Goal: Information Seeking & Learning: Learn about a topic

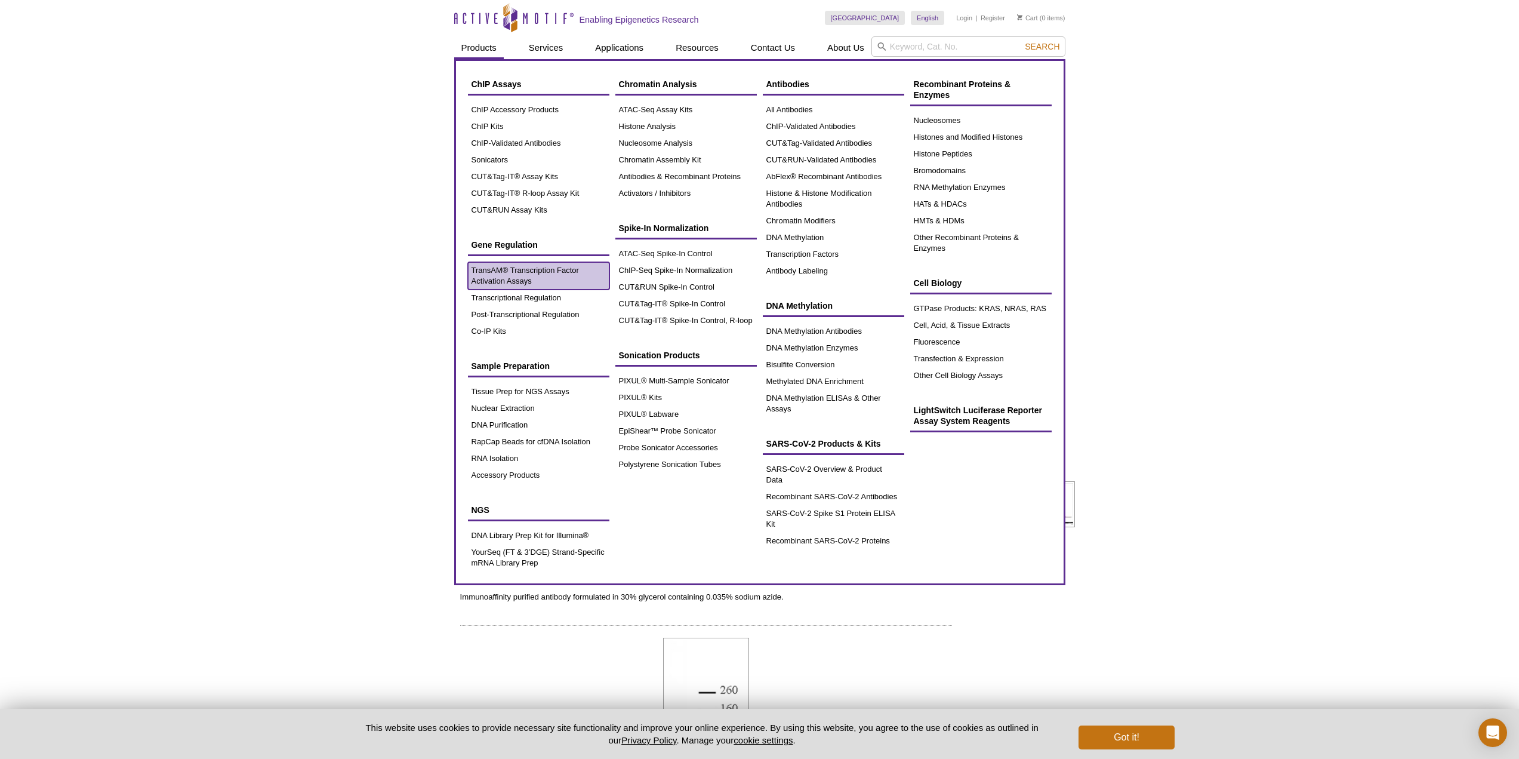
click at [488, 278] on link "TransAM® Transcription Factor Activation Assays" at bounding box center [538, 275] width 141 height 27
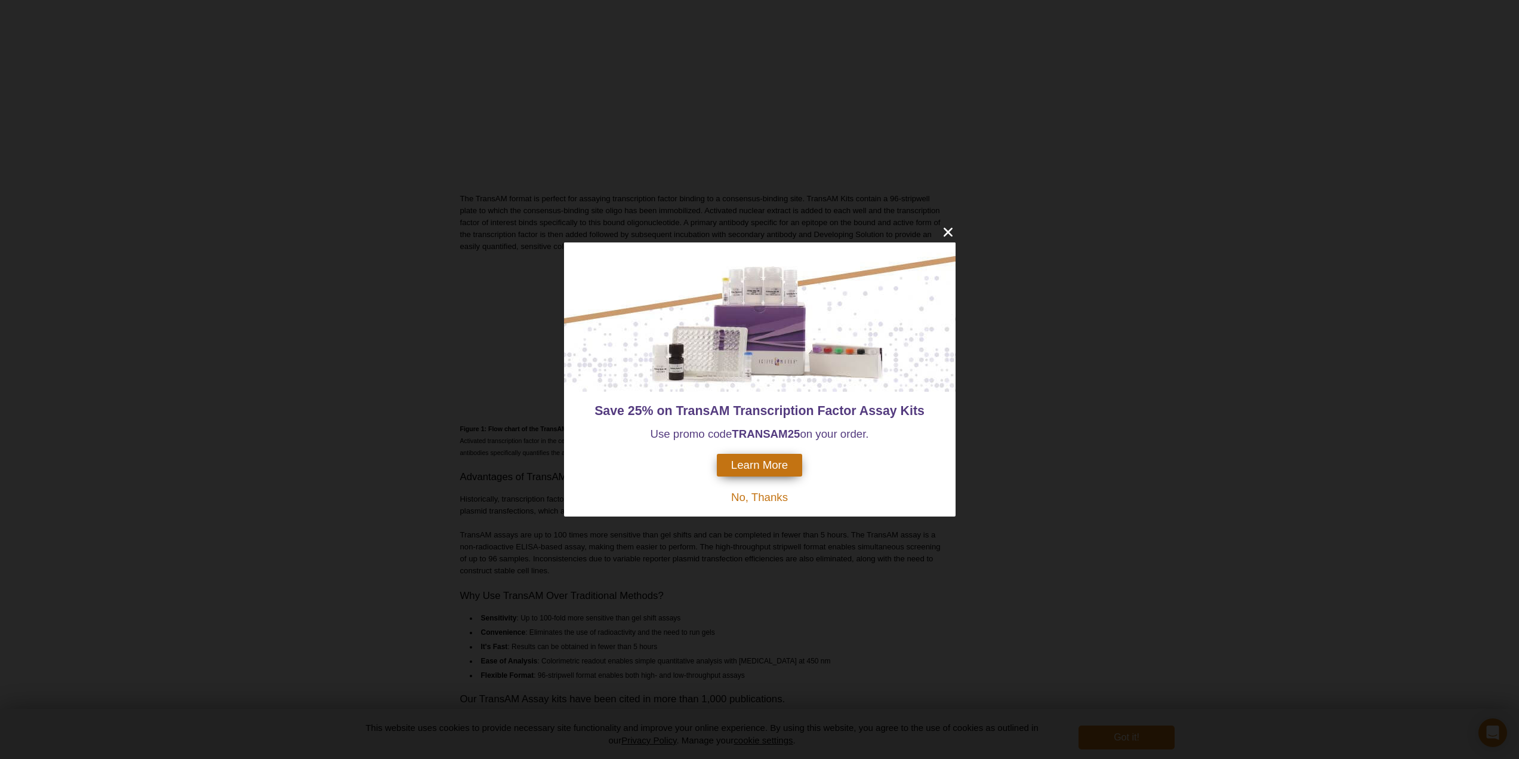
scroll to position [340, 0]
click at [949, 233] on icon "close" at bounding box center [947, 232] width 9 height 9
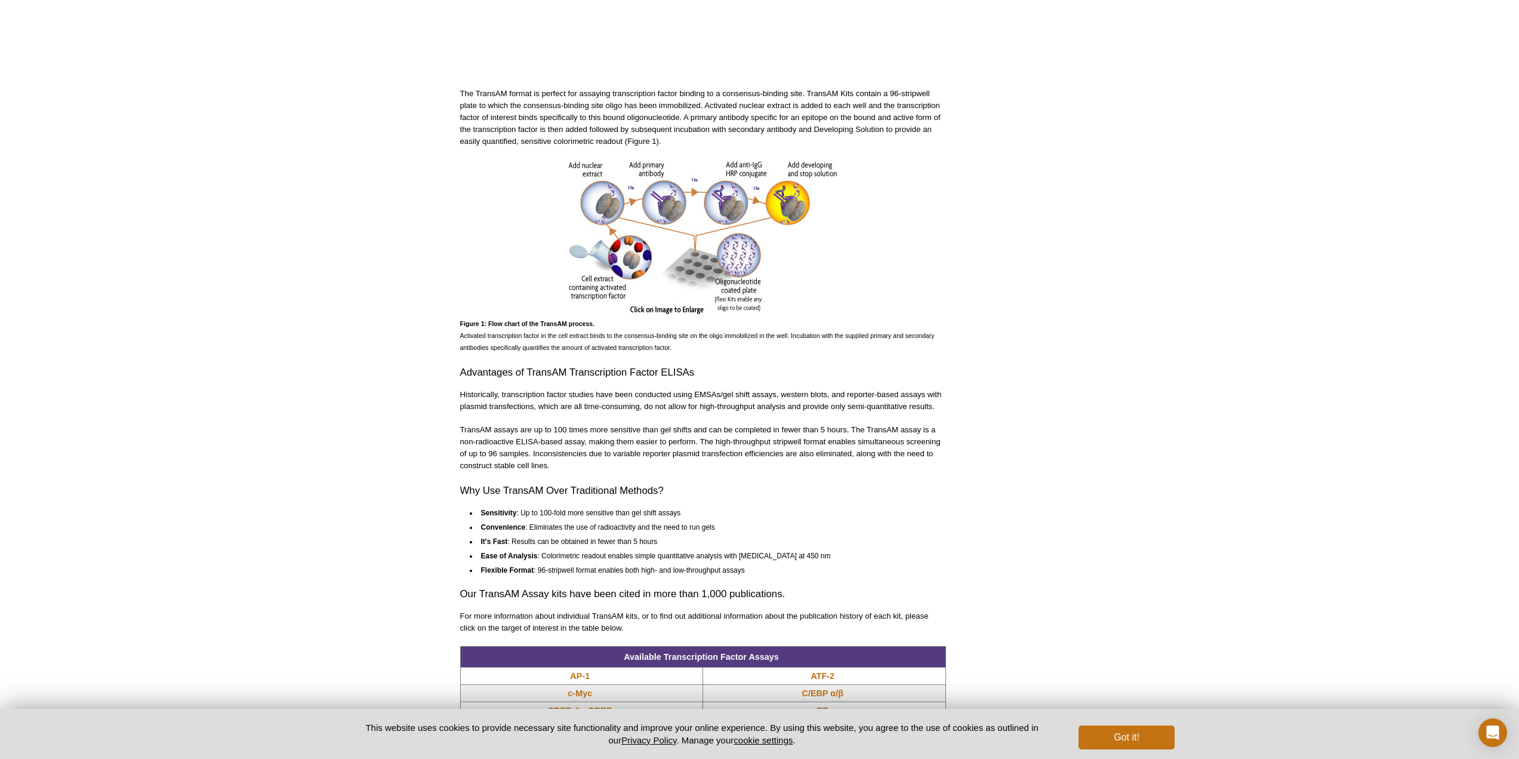
scroll to position [639, 0]
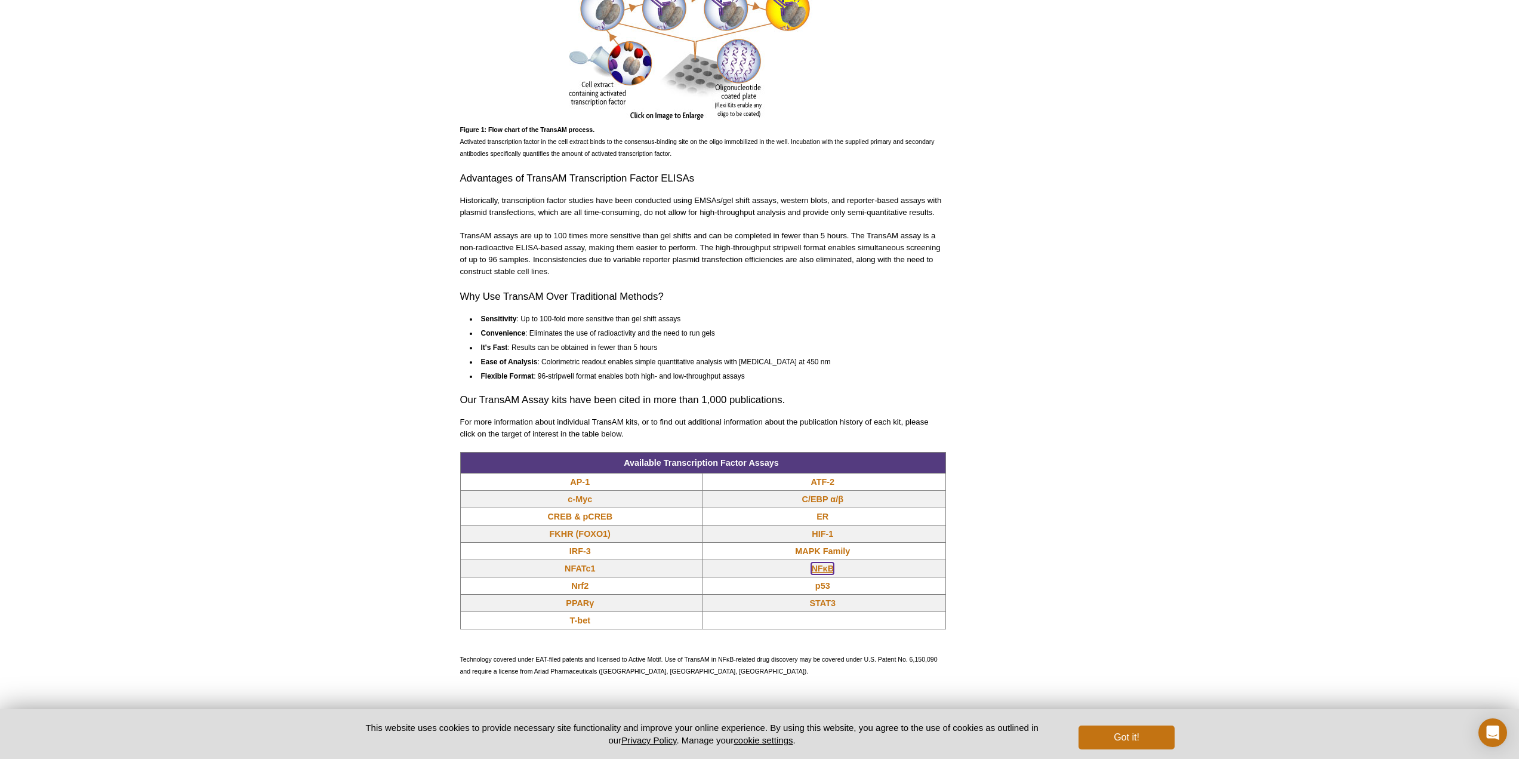
click at [826, 568] on link "NFκB" at bounding box center [822, 568] width 23 height 12
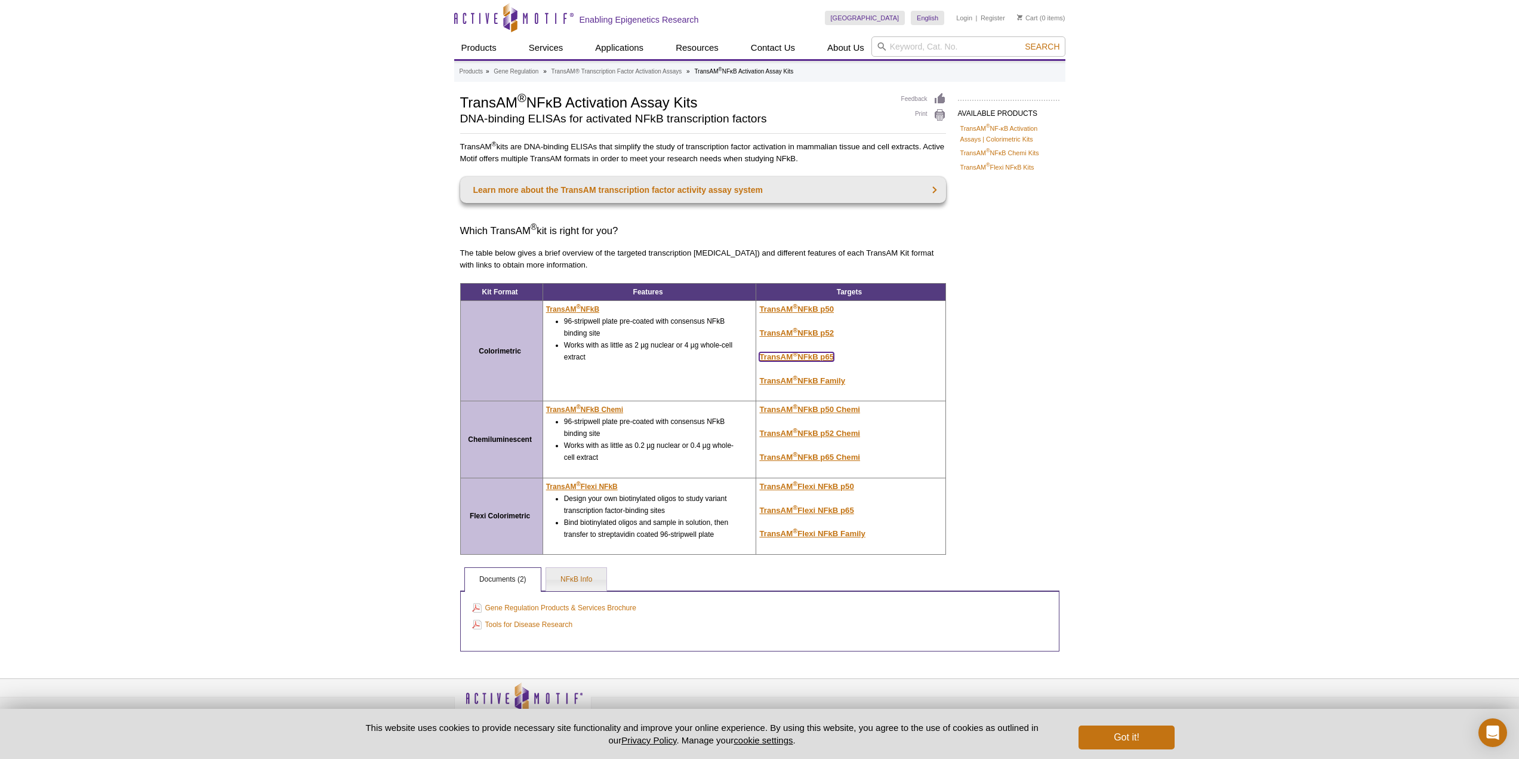
click at [804, 354] on u "TransAM ® NFkB p65" at bounding box center [796, 356] width 75 height 9
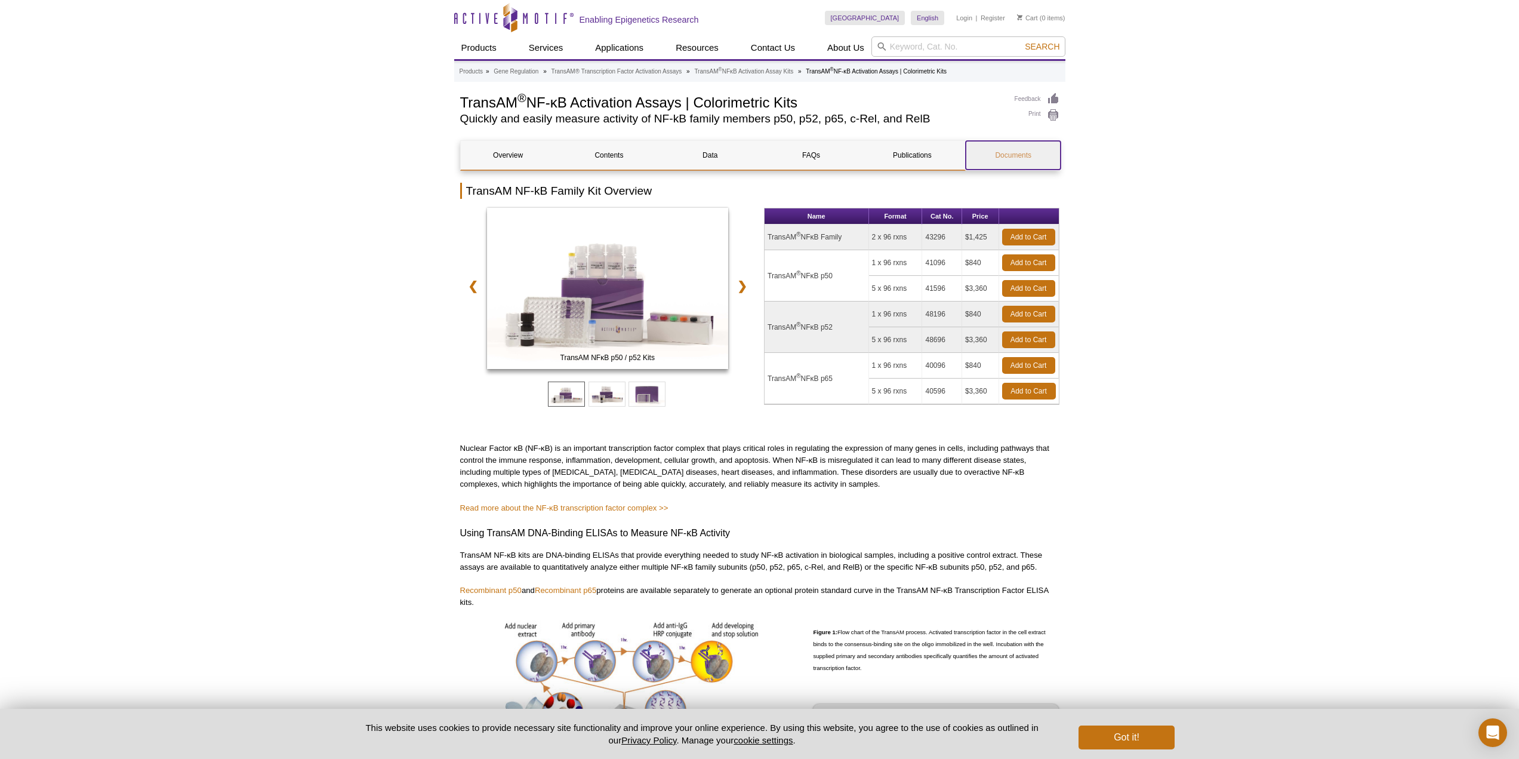
click at [997, 150] on link "Documents" at bounding box center [1013, 155] width 95 height 29
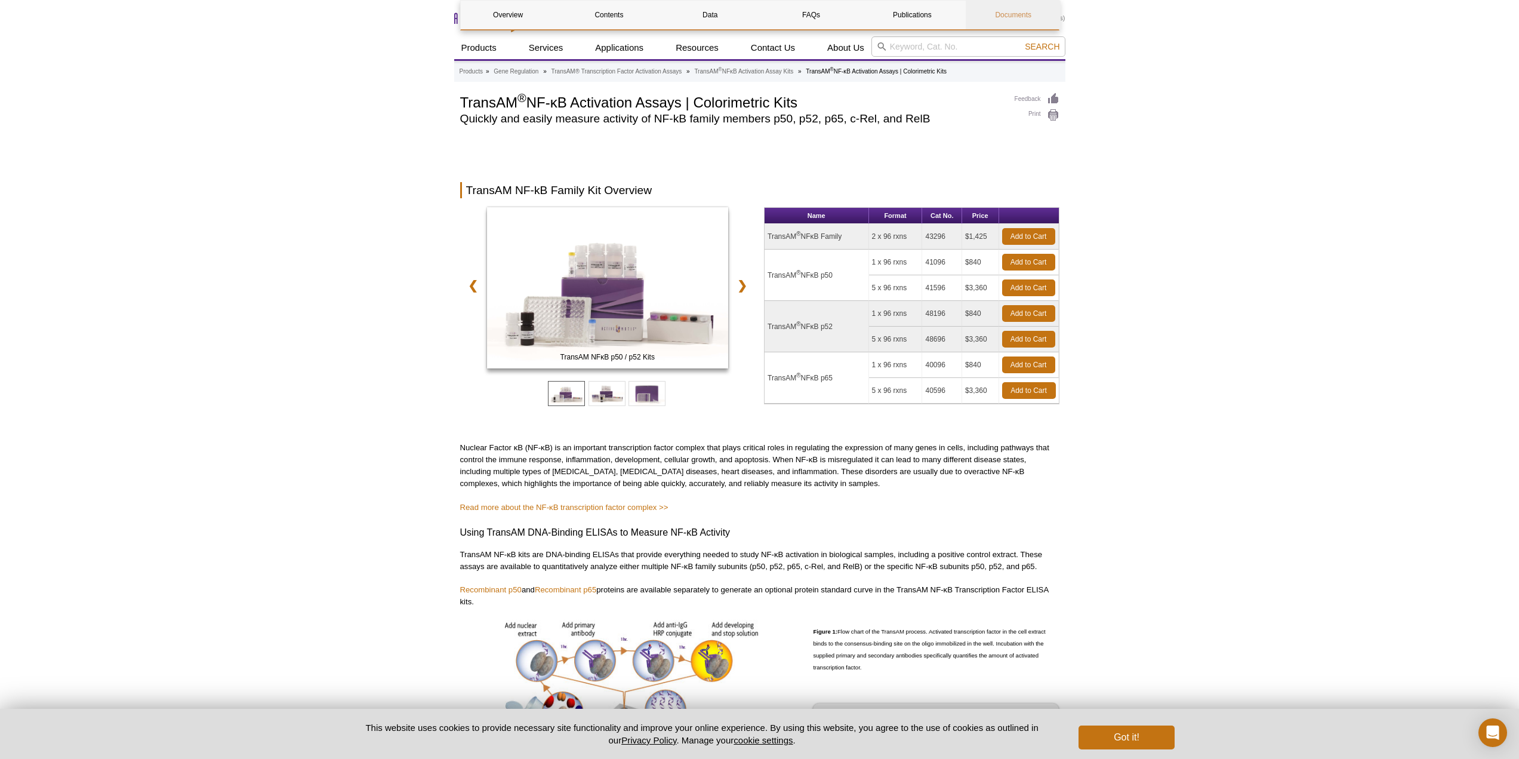
scroll to position [2224, 0]
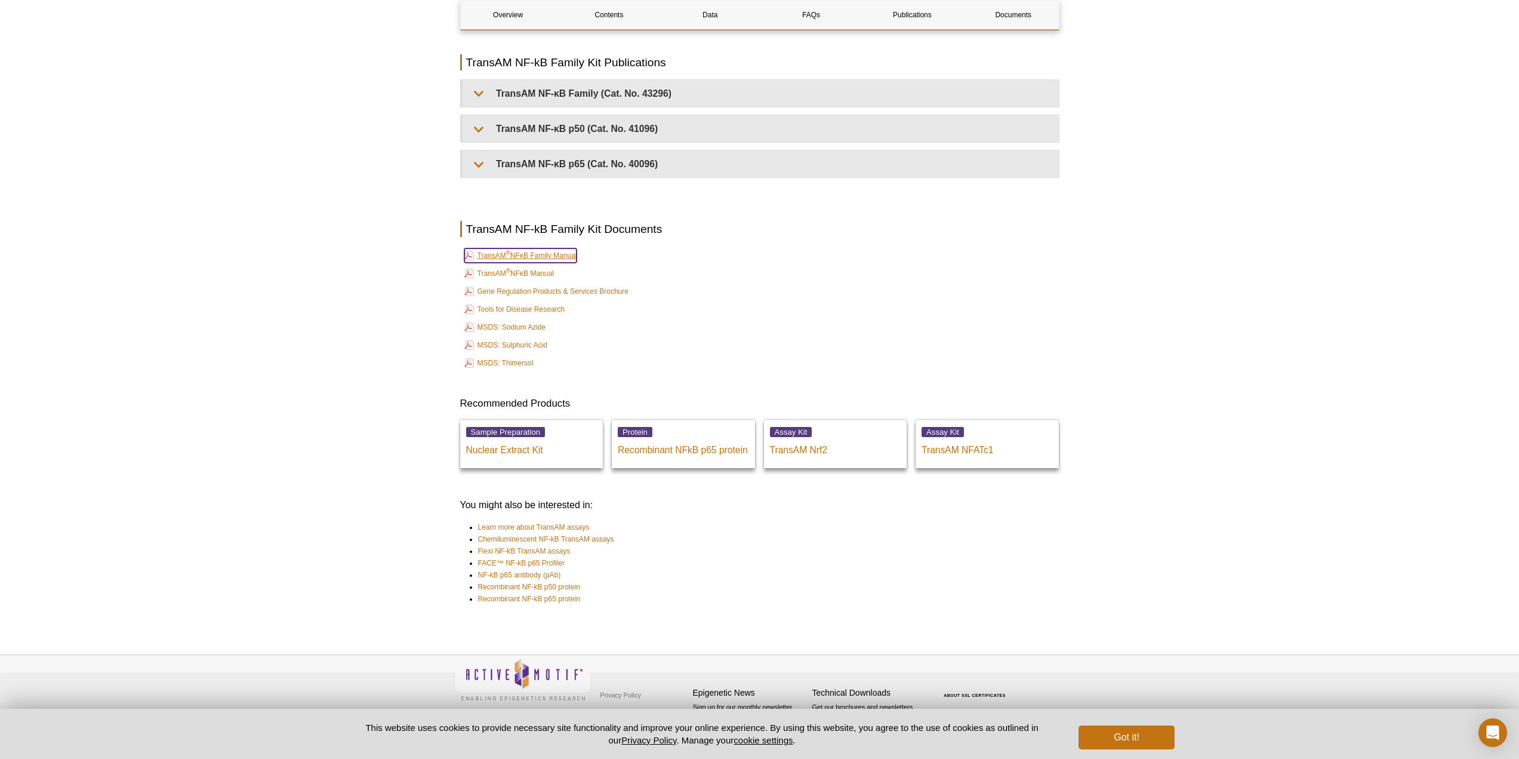
click at [521, 256] on link "TransAM ® NFκB Family Manual" at bounding box center [520, 255] width 113 height 14
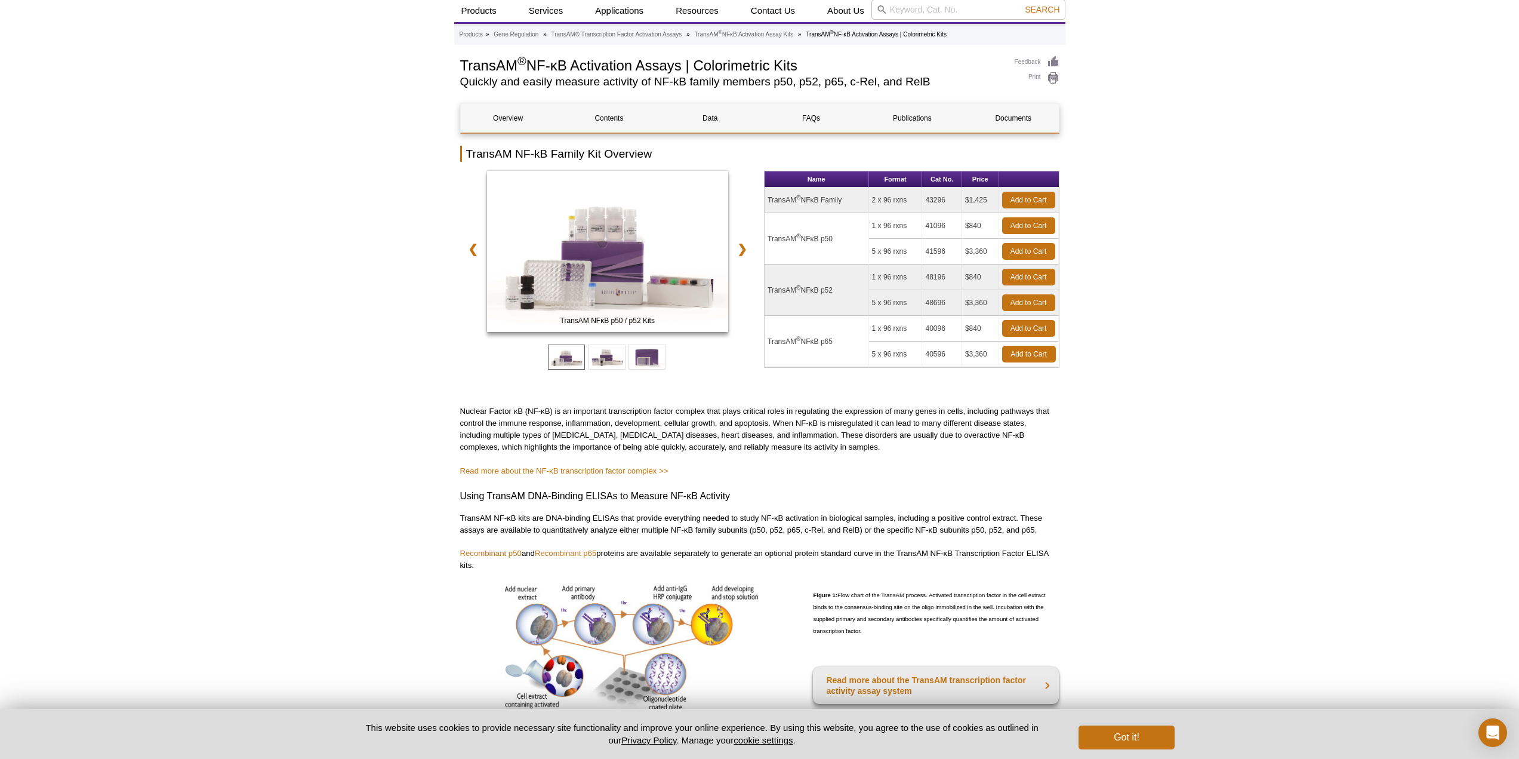
scroll to position [0, 0]
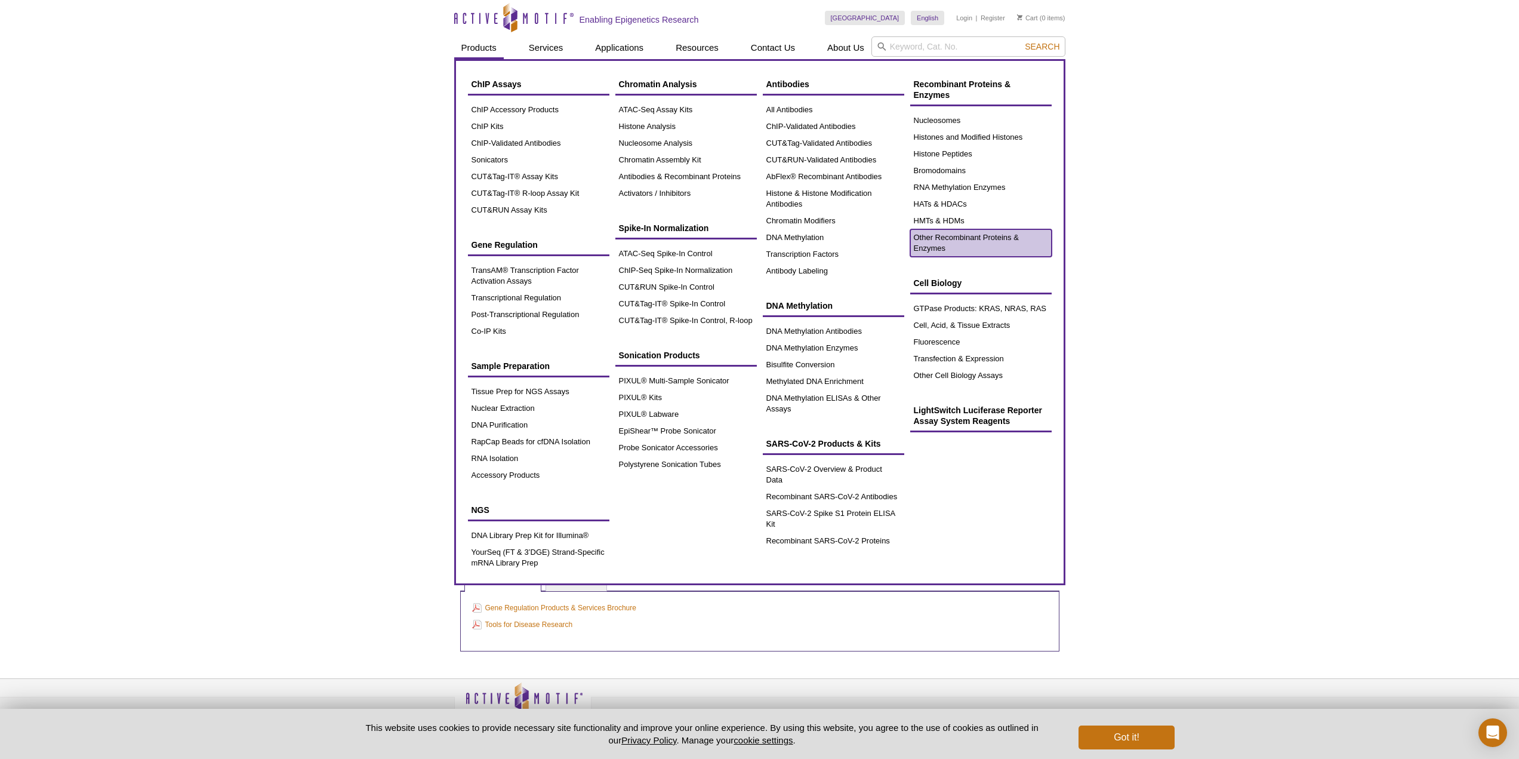
click at [980, 236] on link "Other Recombinant Proteins & Enzymes" at bounding box center [980, 242] width 141 height 27
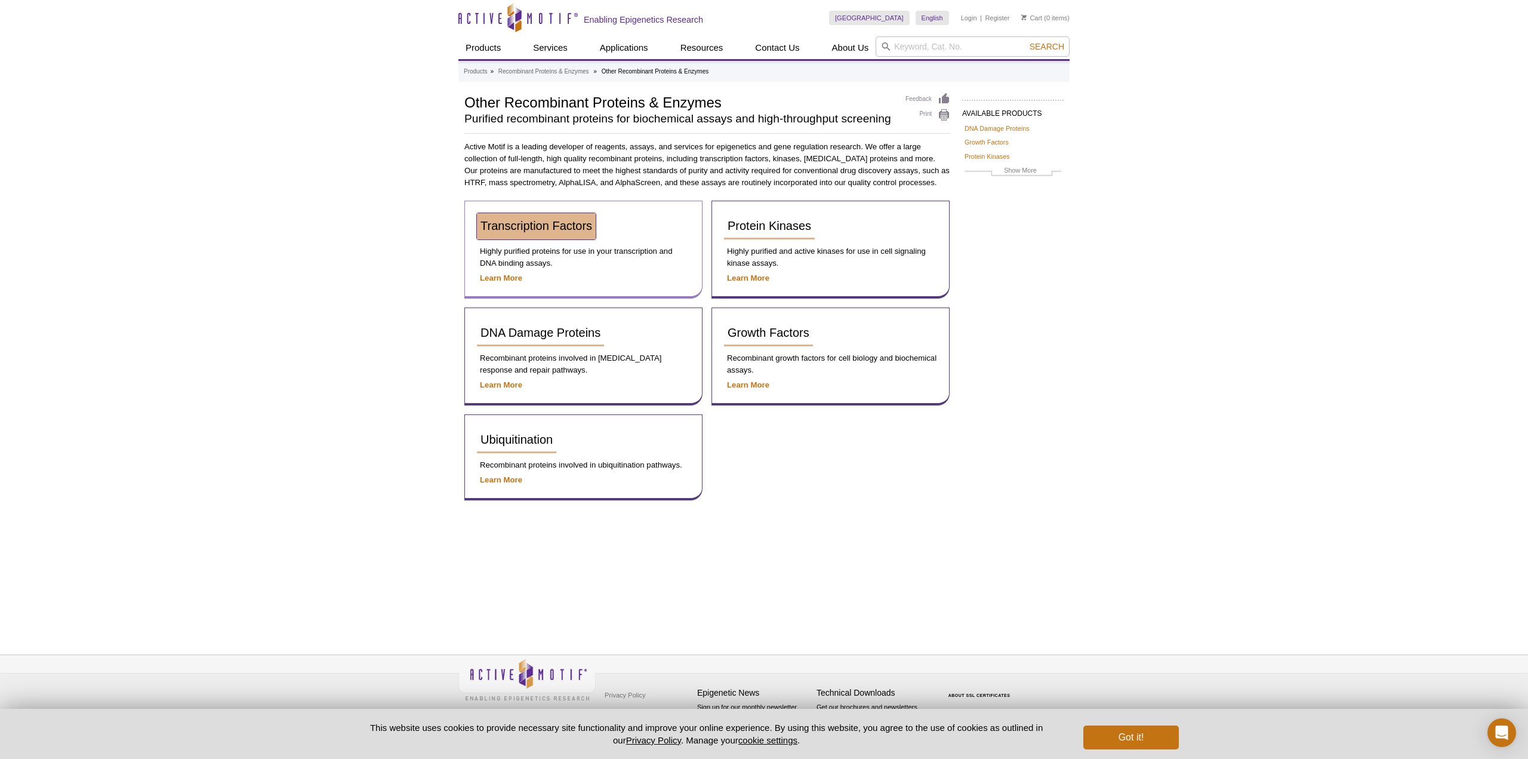
click at [513, 233] on link "Transcription Factors" at bounding box center [536, 226] width 119 height 26
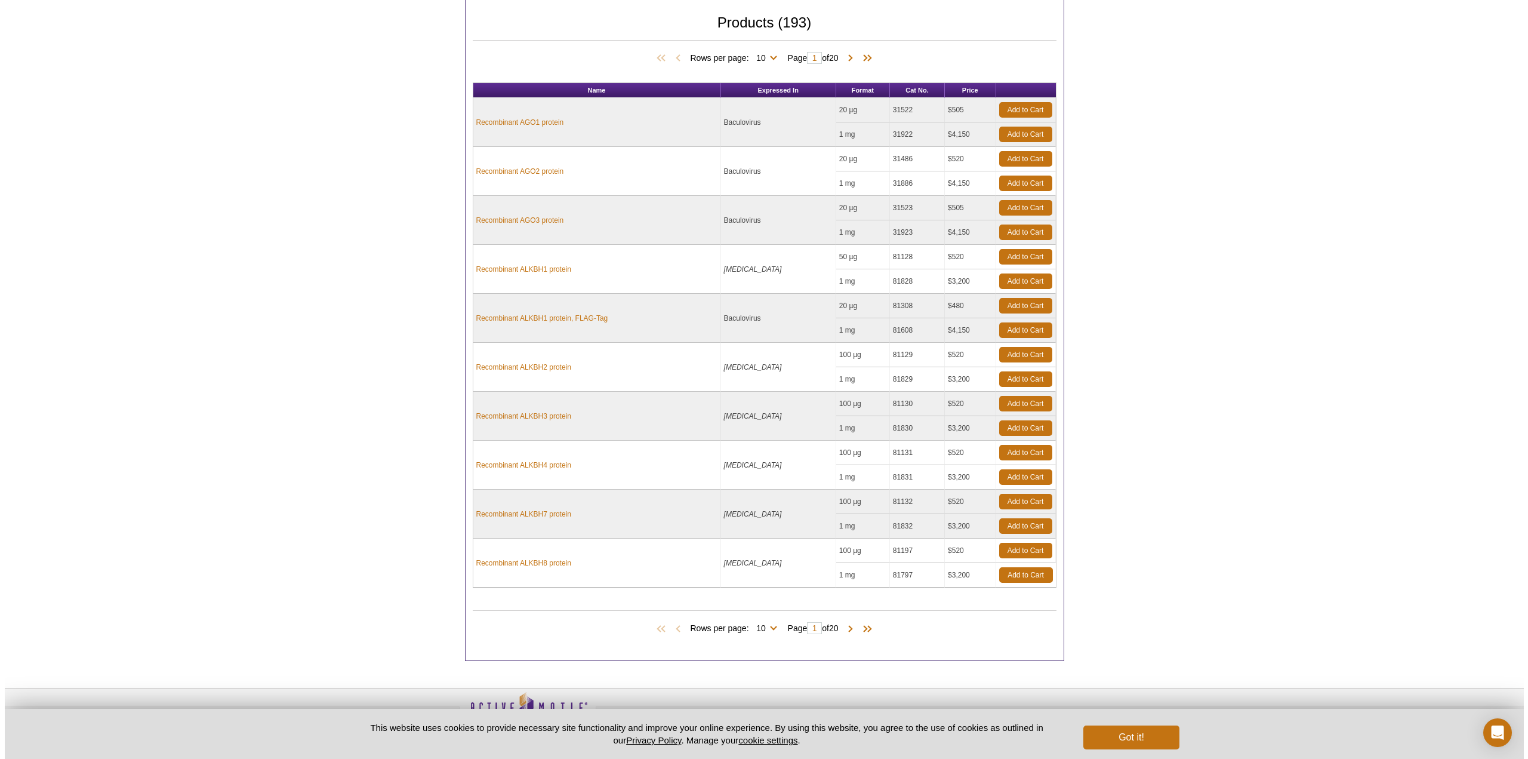
scroll to position [285, 0]
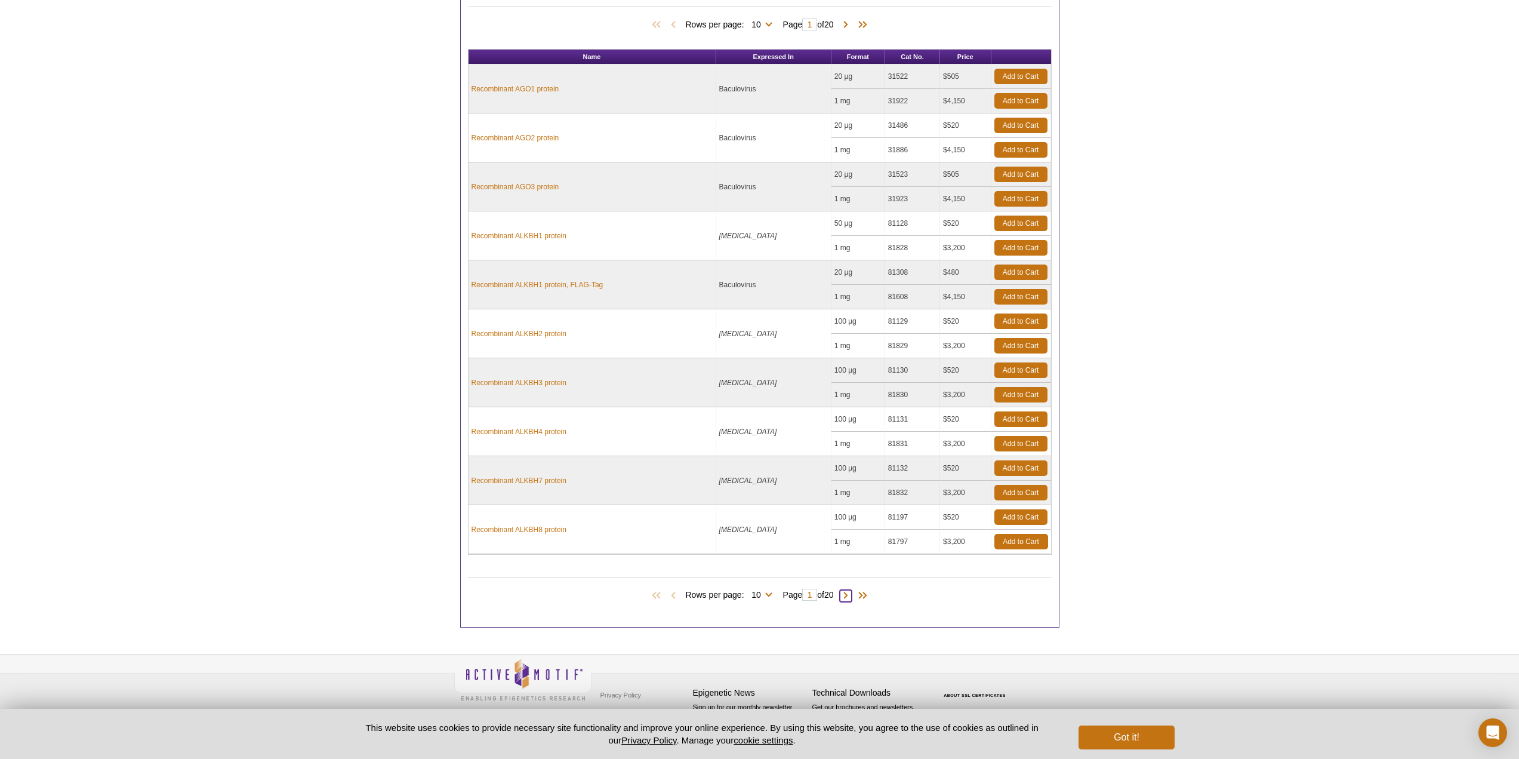
click at [849, 596] on span at bounding box center [846, 596] width 12 height 12
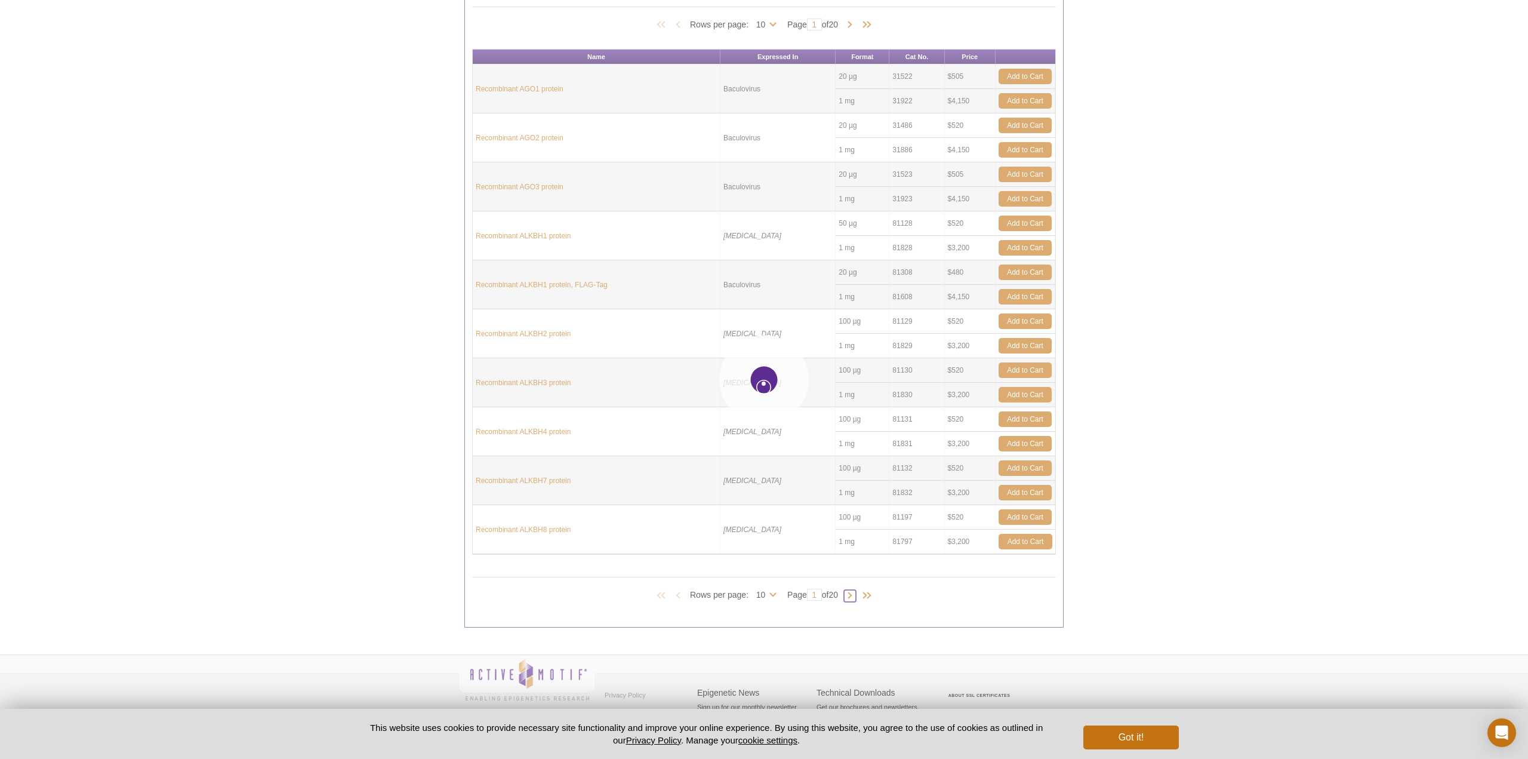
type input "2"
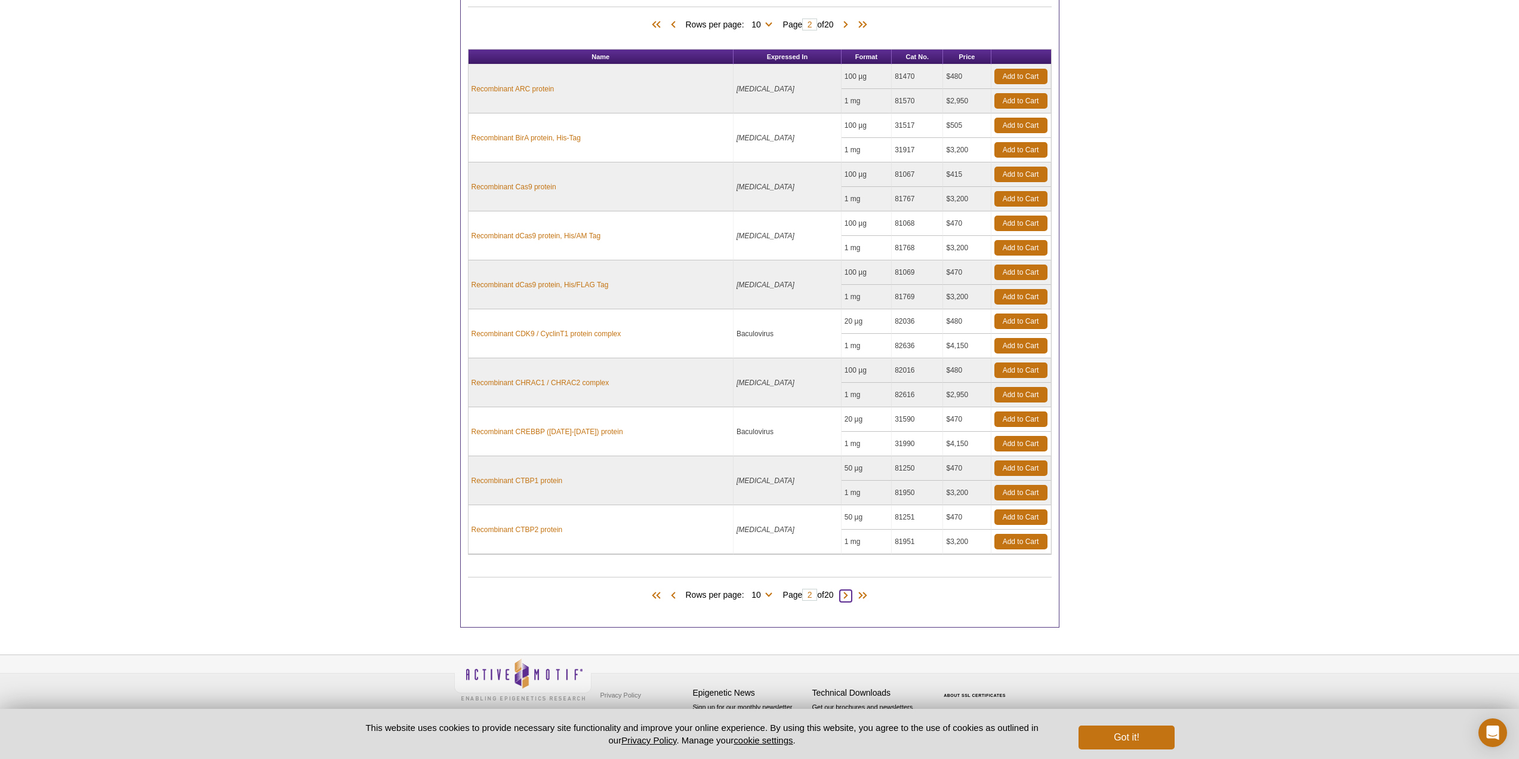
click at [851, 596] on span at bounding box center [846, 596] width 12 height 12
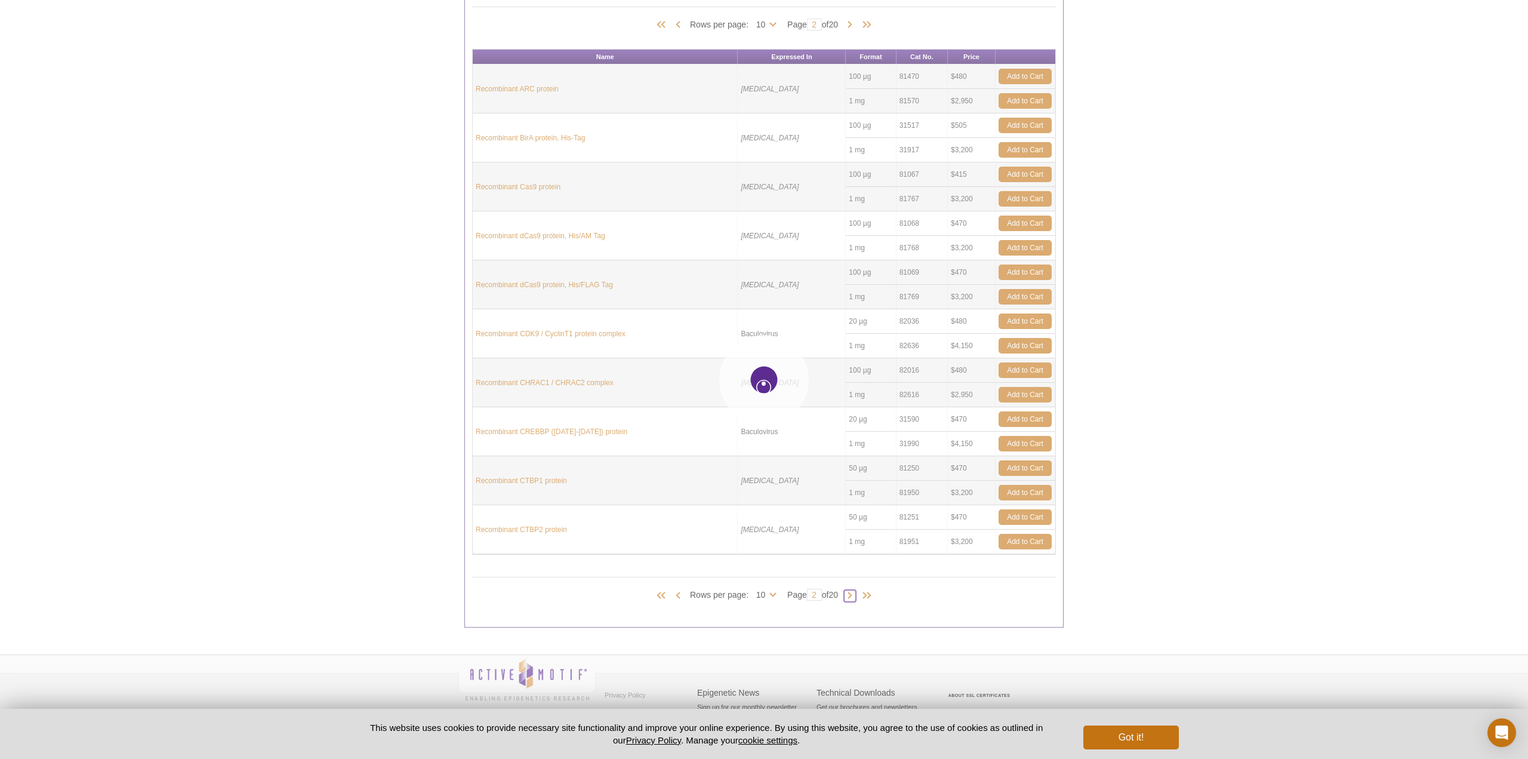
type input "3"
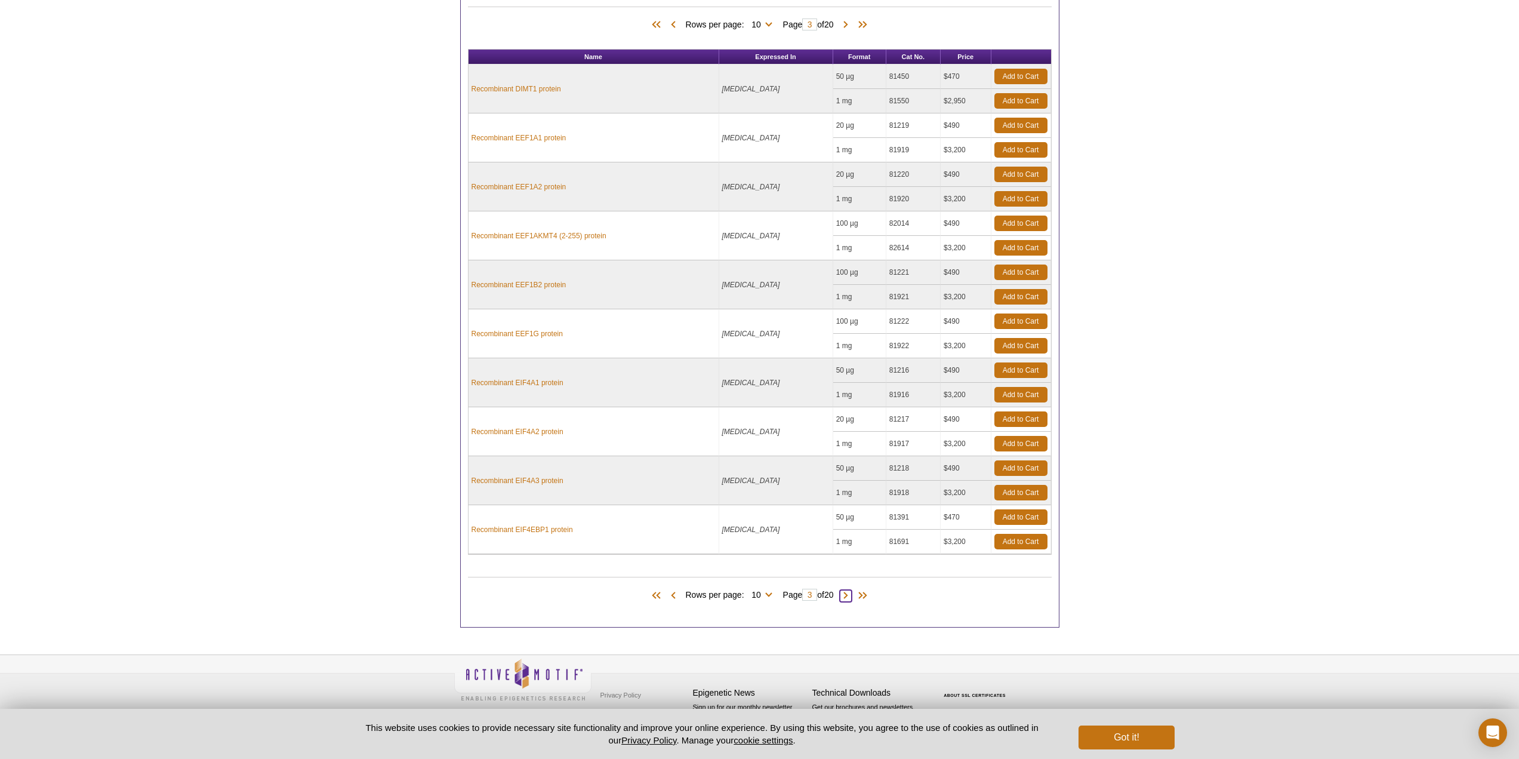
click at [851, 596] on span at bounding box center [846, 596] width 12 height 12
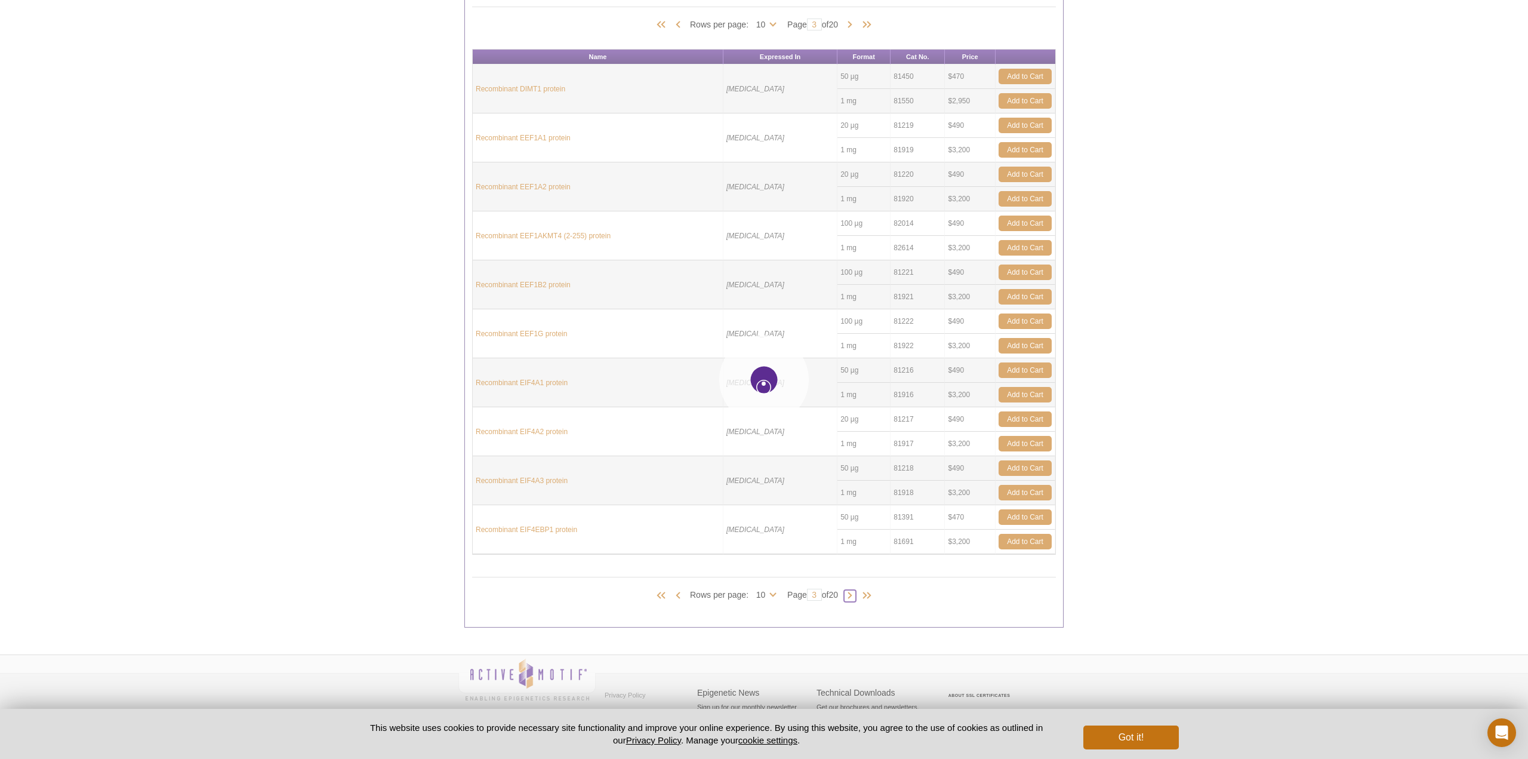
type input "4"
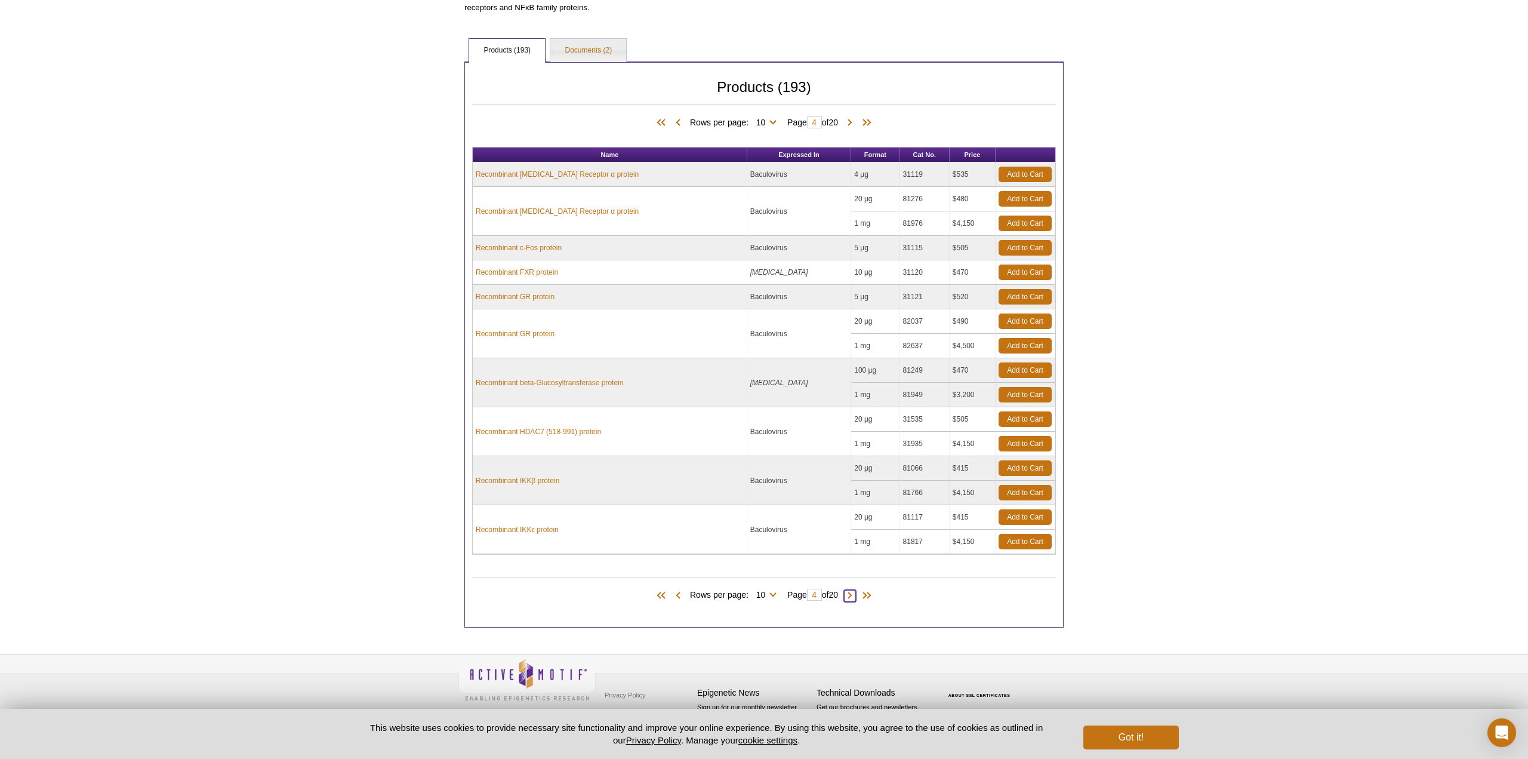
scroll to position [187, 0]
click at [851, 596] on span at bounding box center [846, 596] width 12 height 12
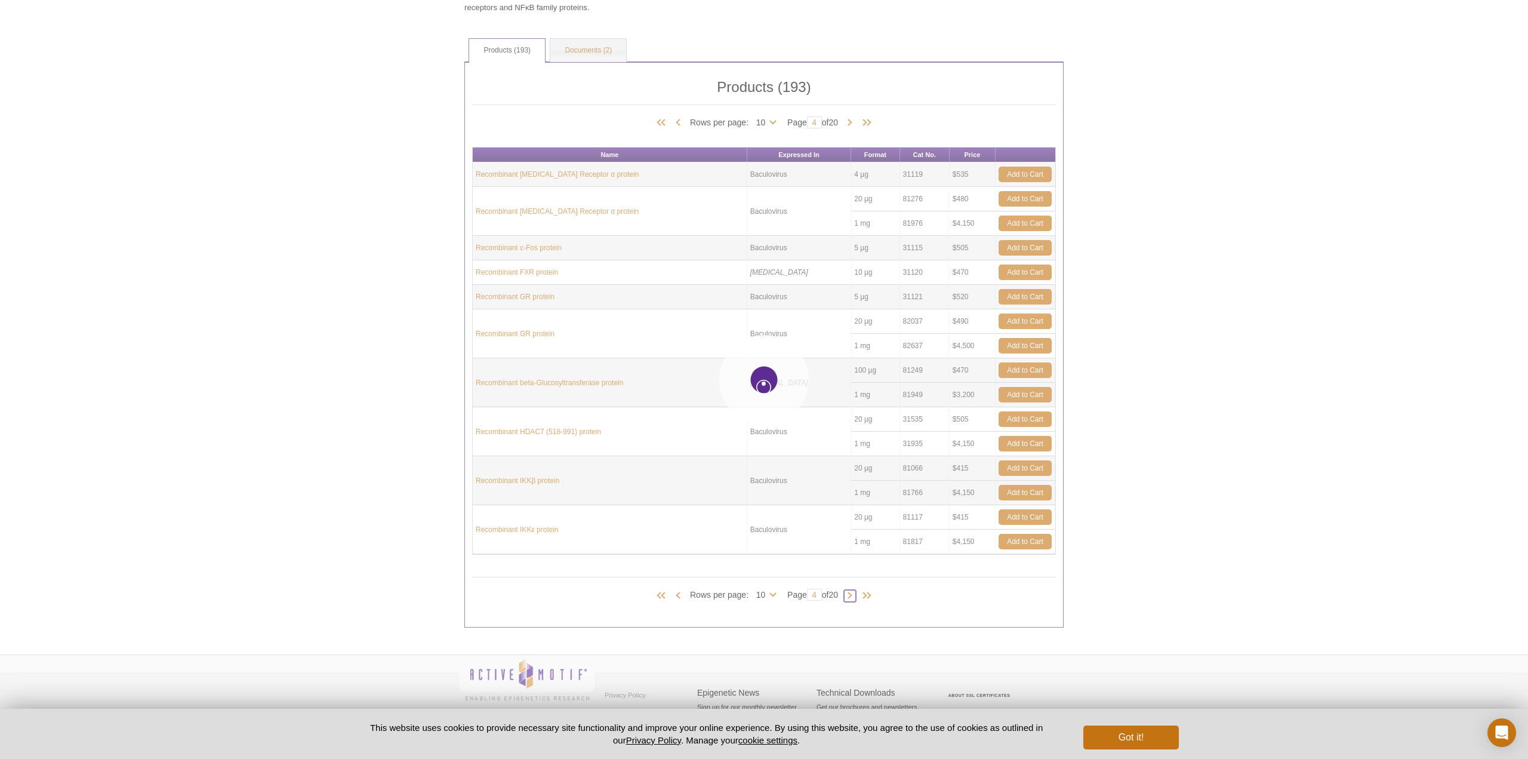
type input "5"
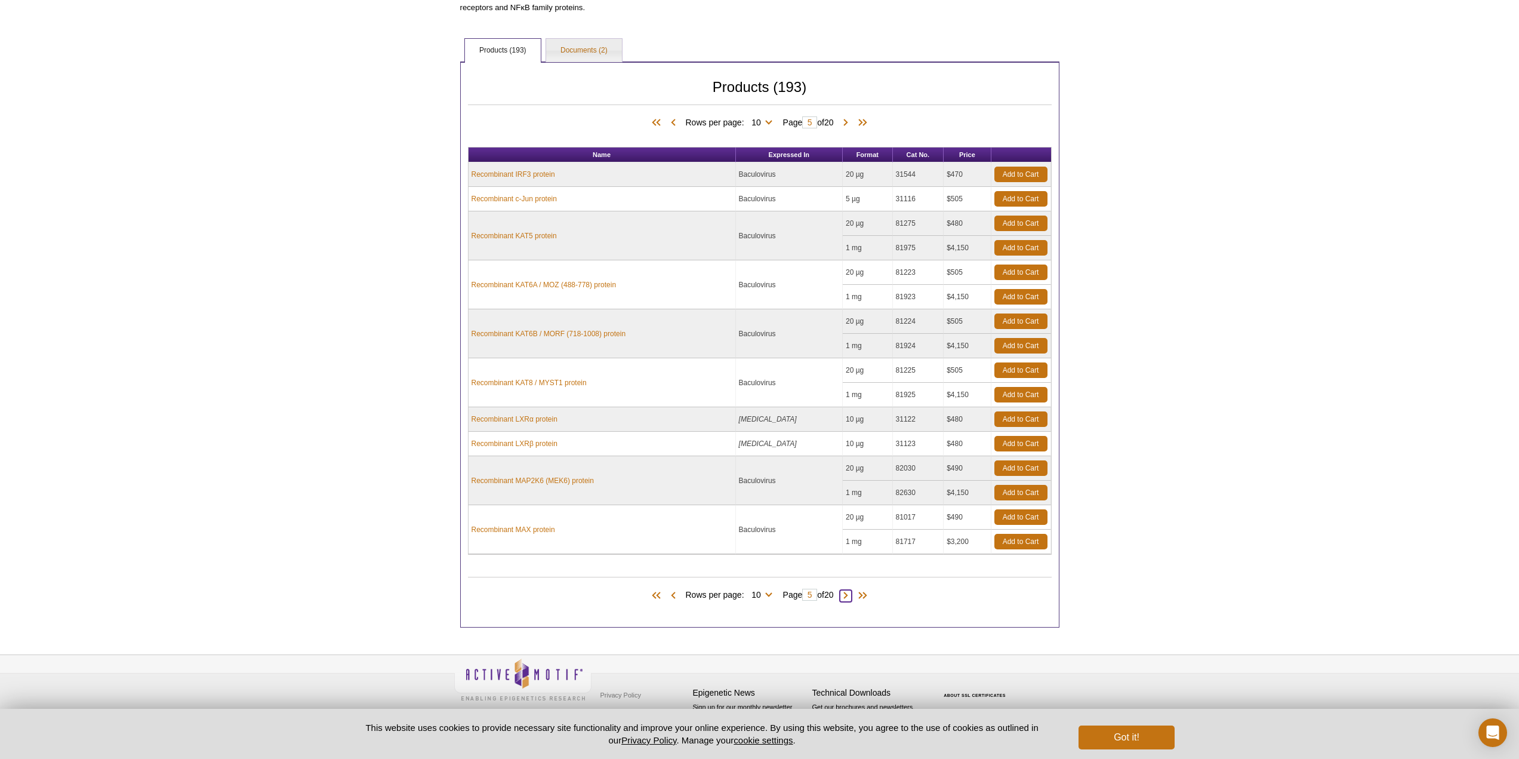
click at [851, 596] on span at bounding box center [846, 596] width 12 height 12
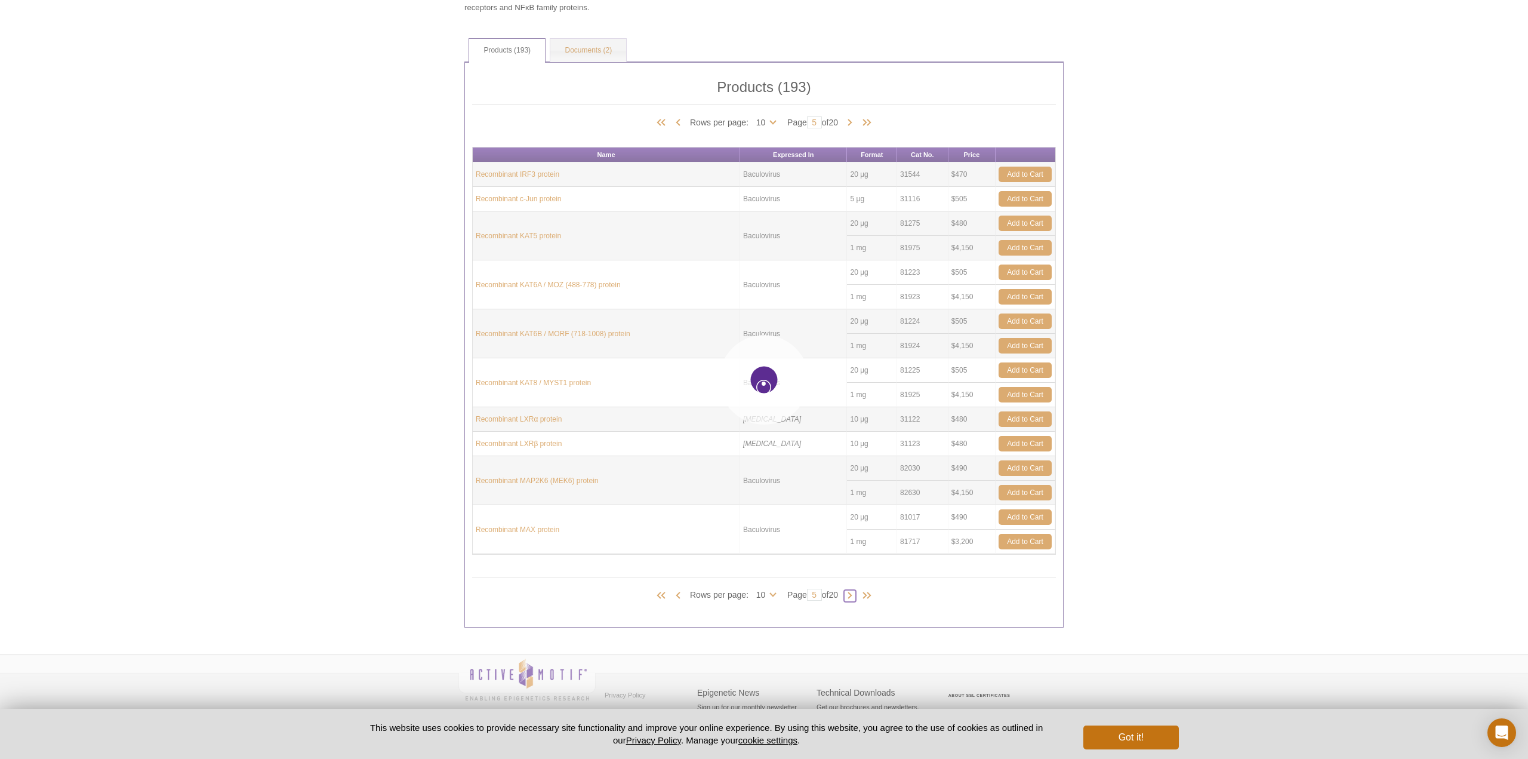
type input "6"
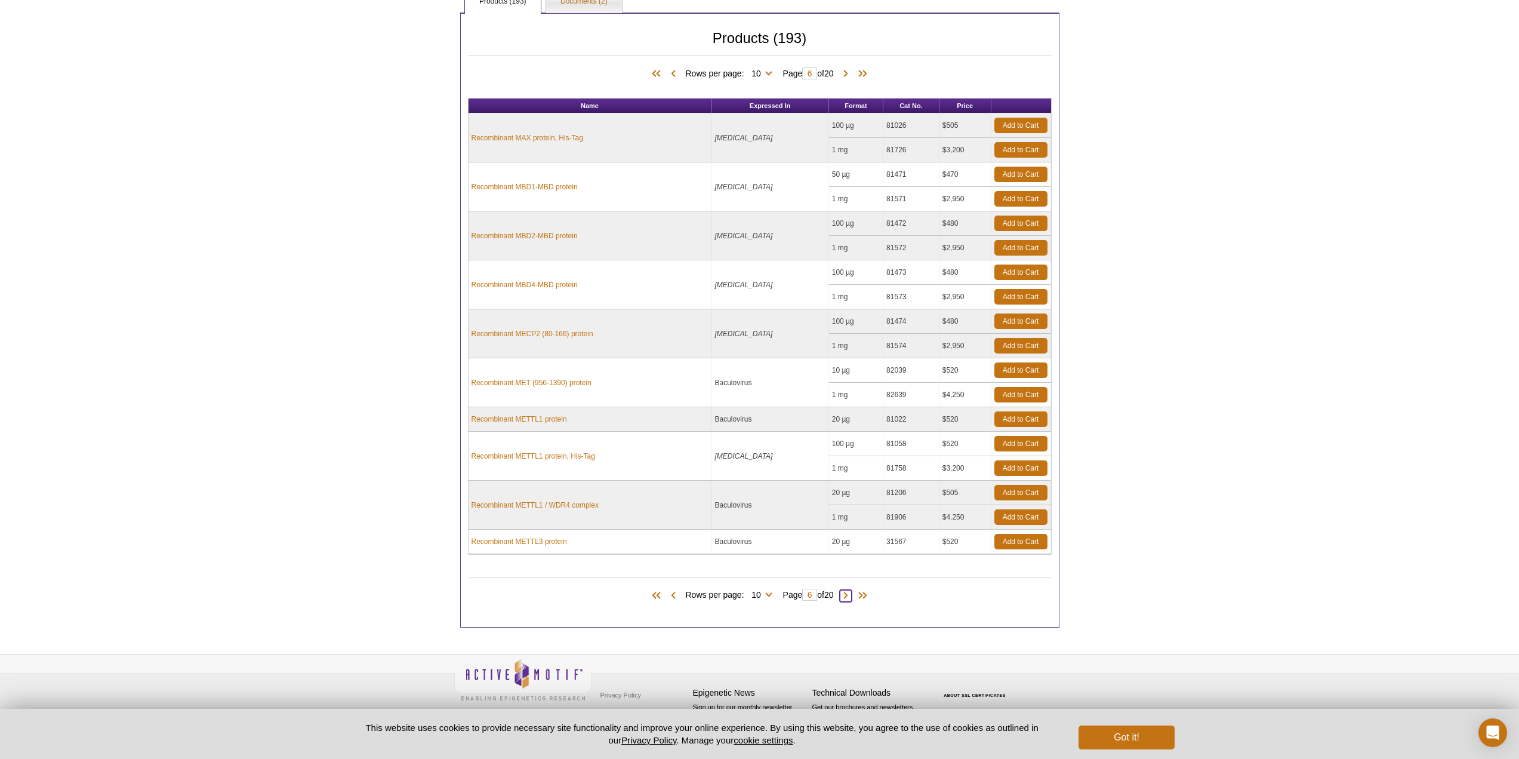
click at [851, 596] on span at bounding box center [846, 596] width 12 height 12
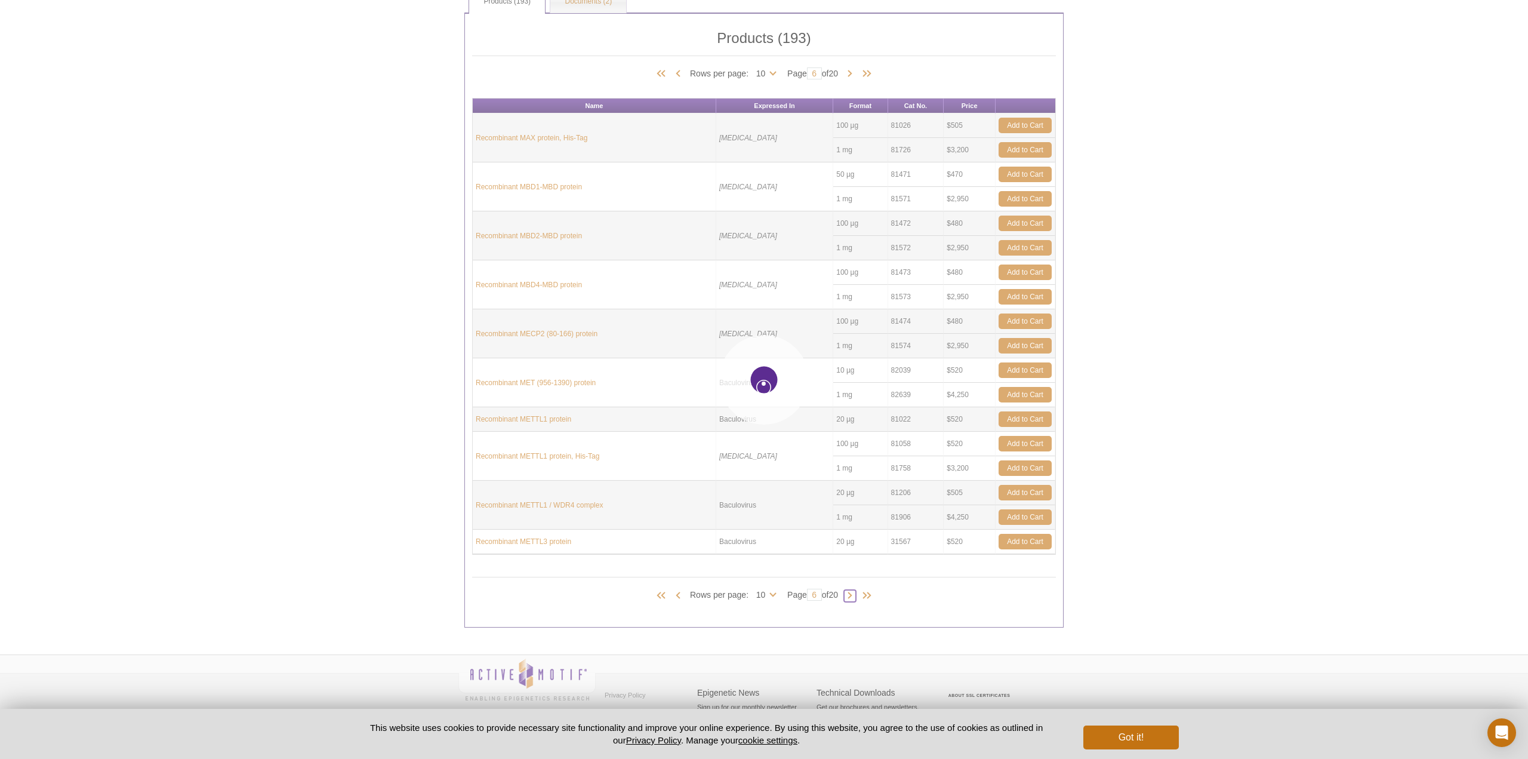
type input "7"
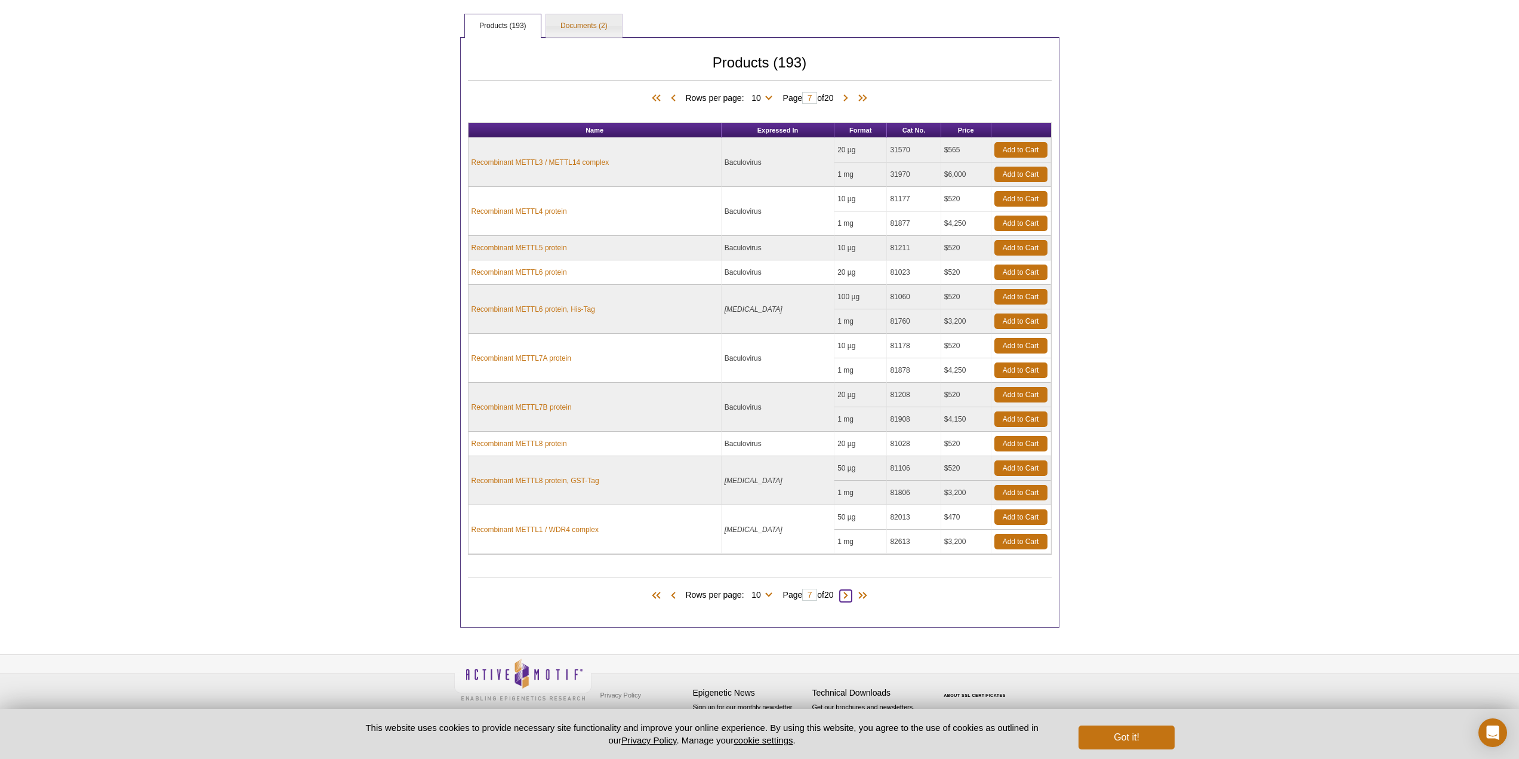
click at [851, 596] on span at bounding box center [846, 596] width 12 height 12
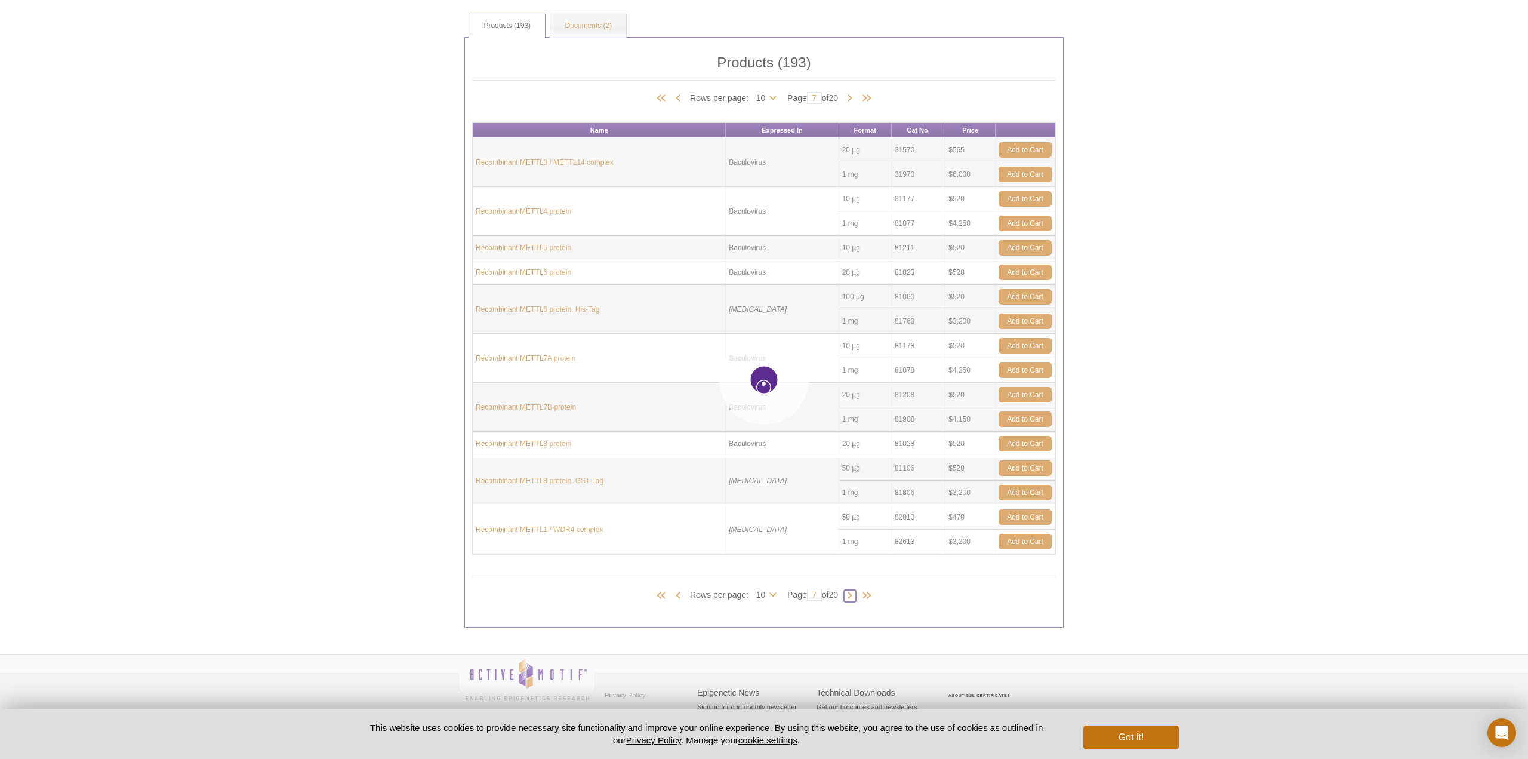
type input "8"
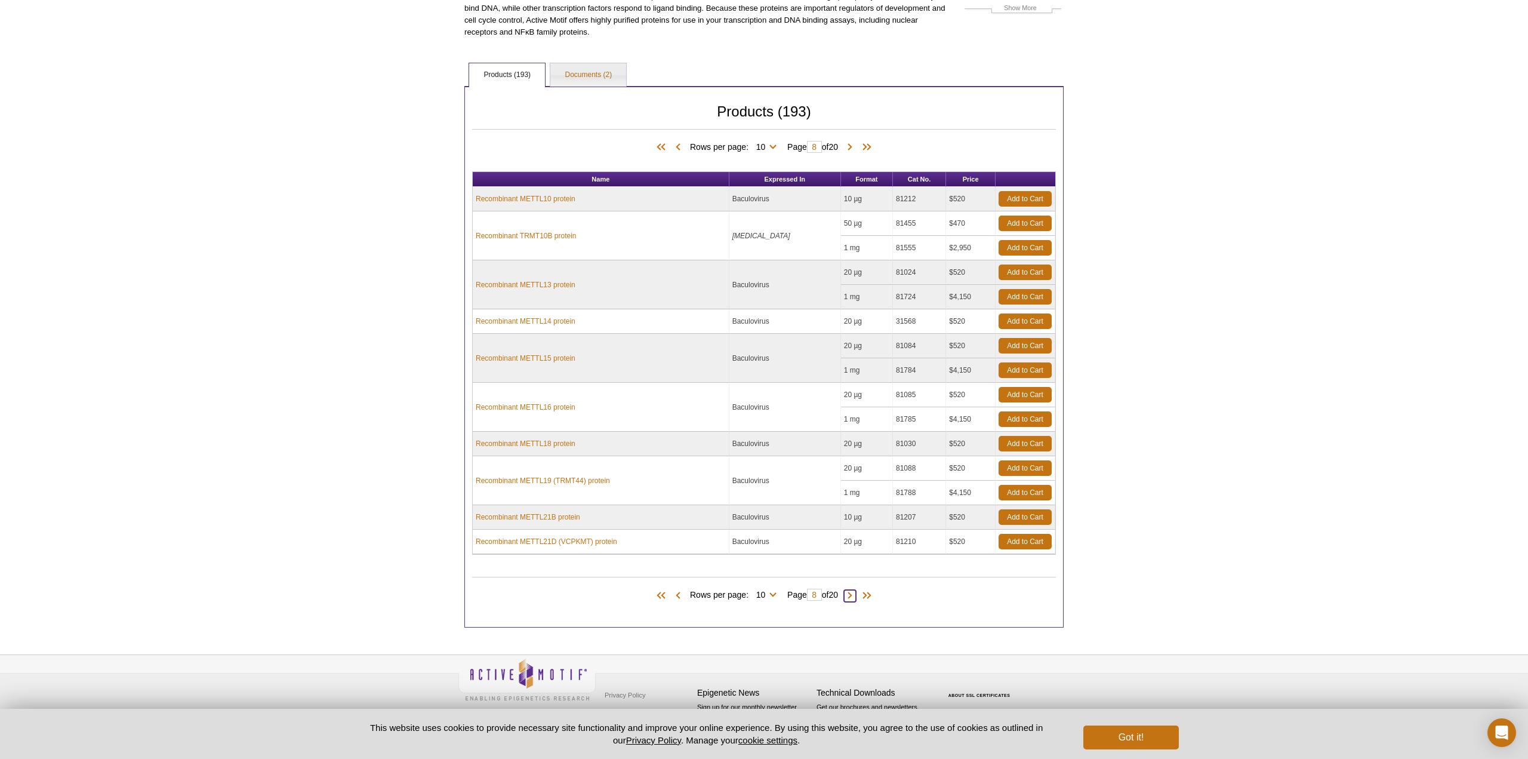
scroll to position [162, 0]
click at [851, 596] on span at bounding box center [846, 596] width 12 height 12
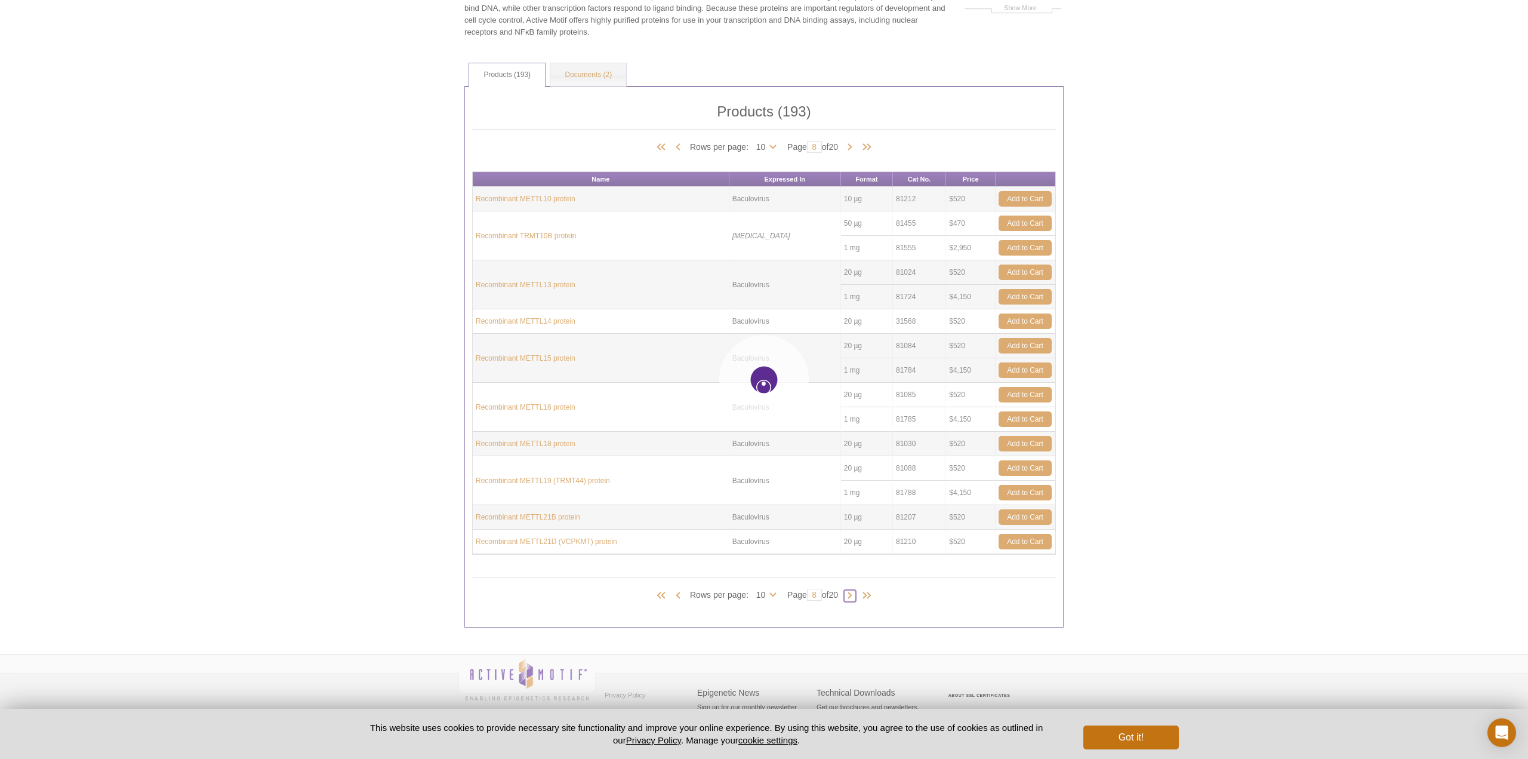
type input "9"
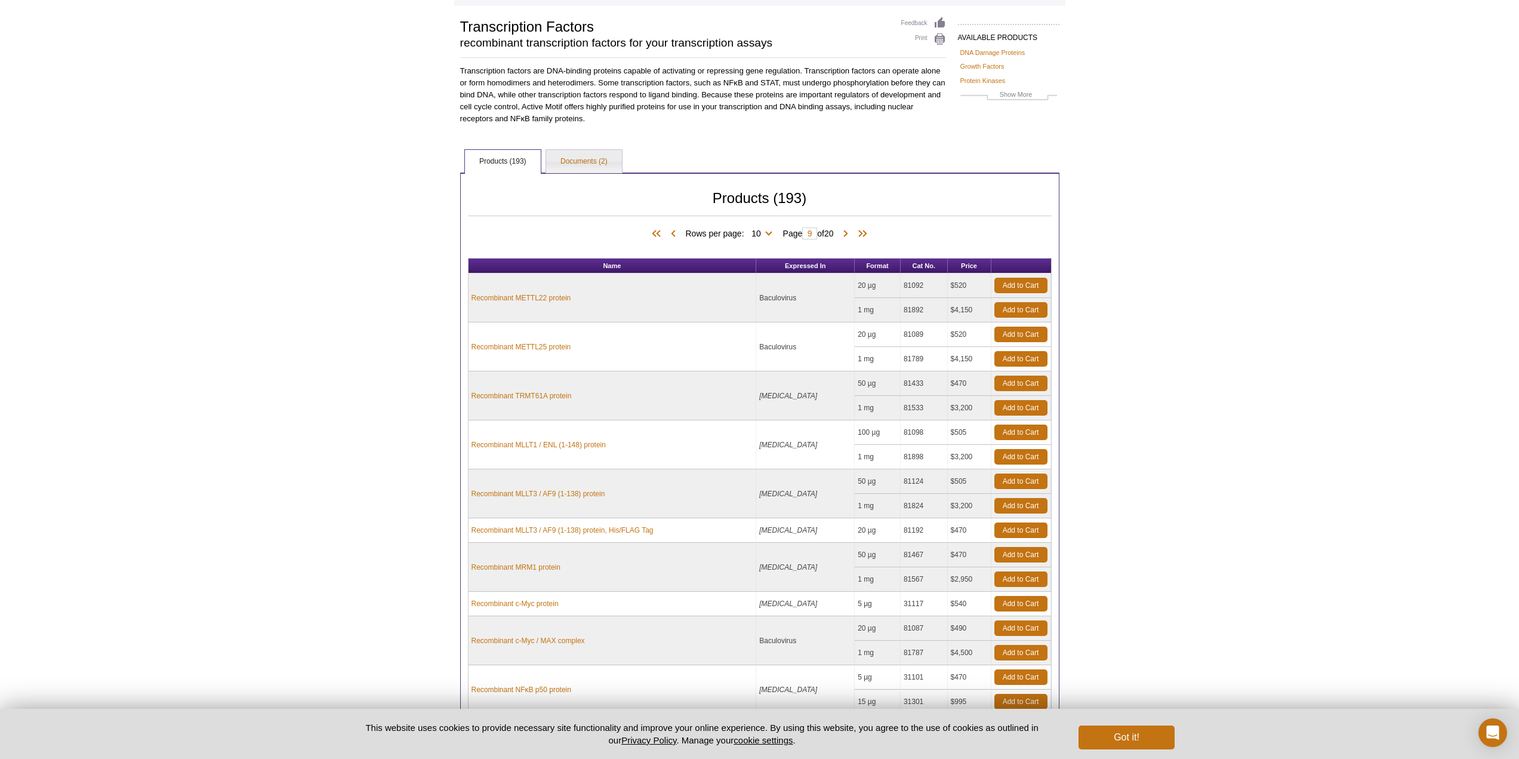
scroll to position [0, 0]
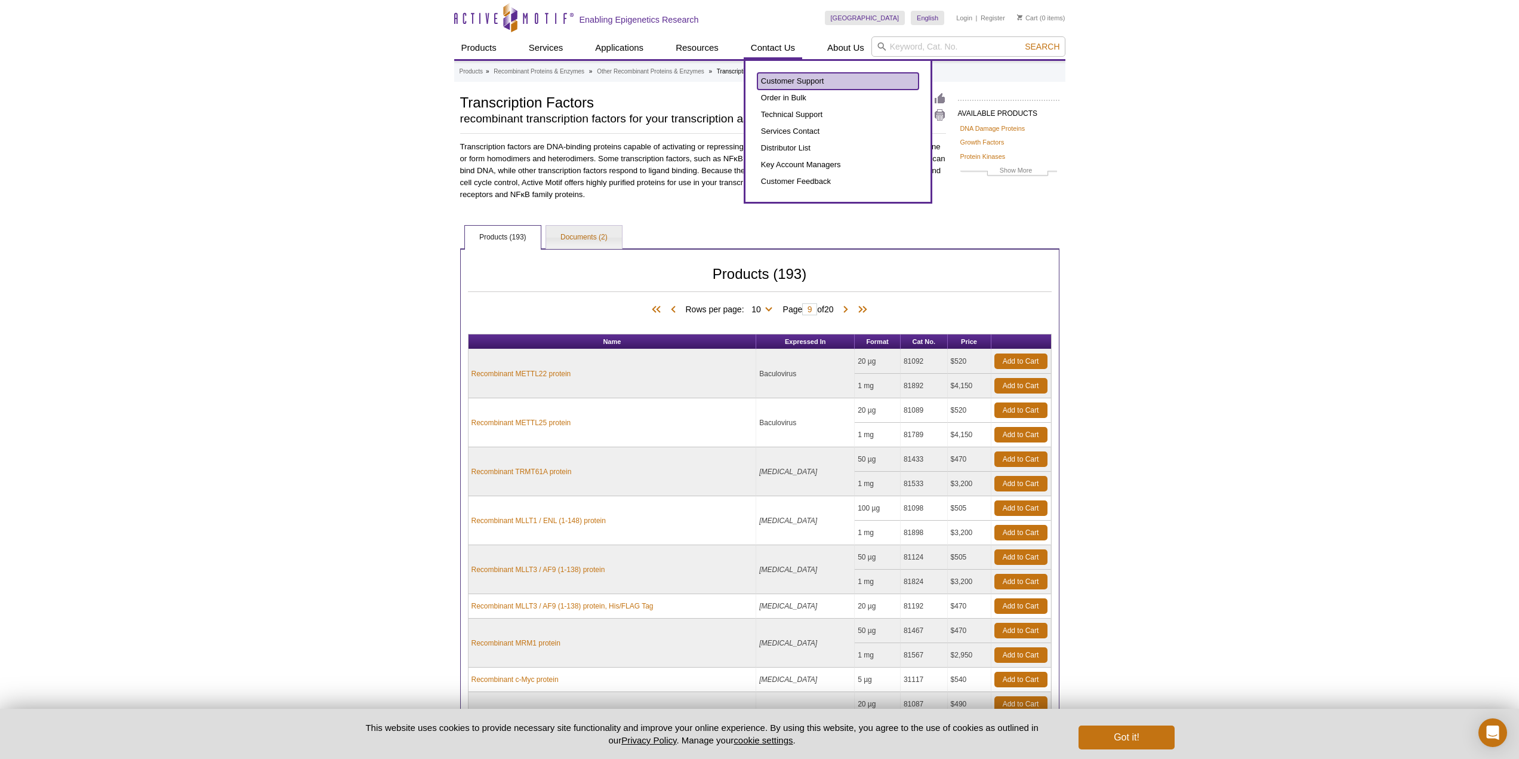
click at [776, 79] on link "Customer Support" at bounding box center [838, 81] width 161 height 17
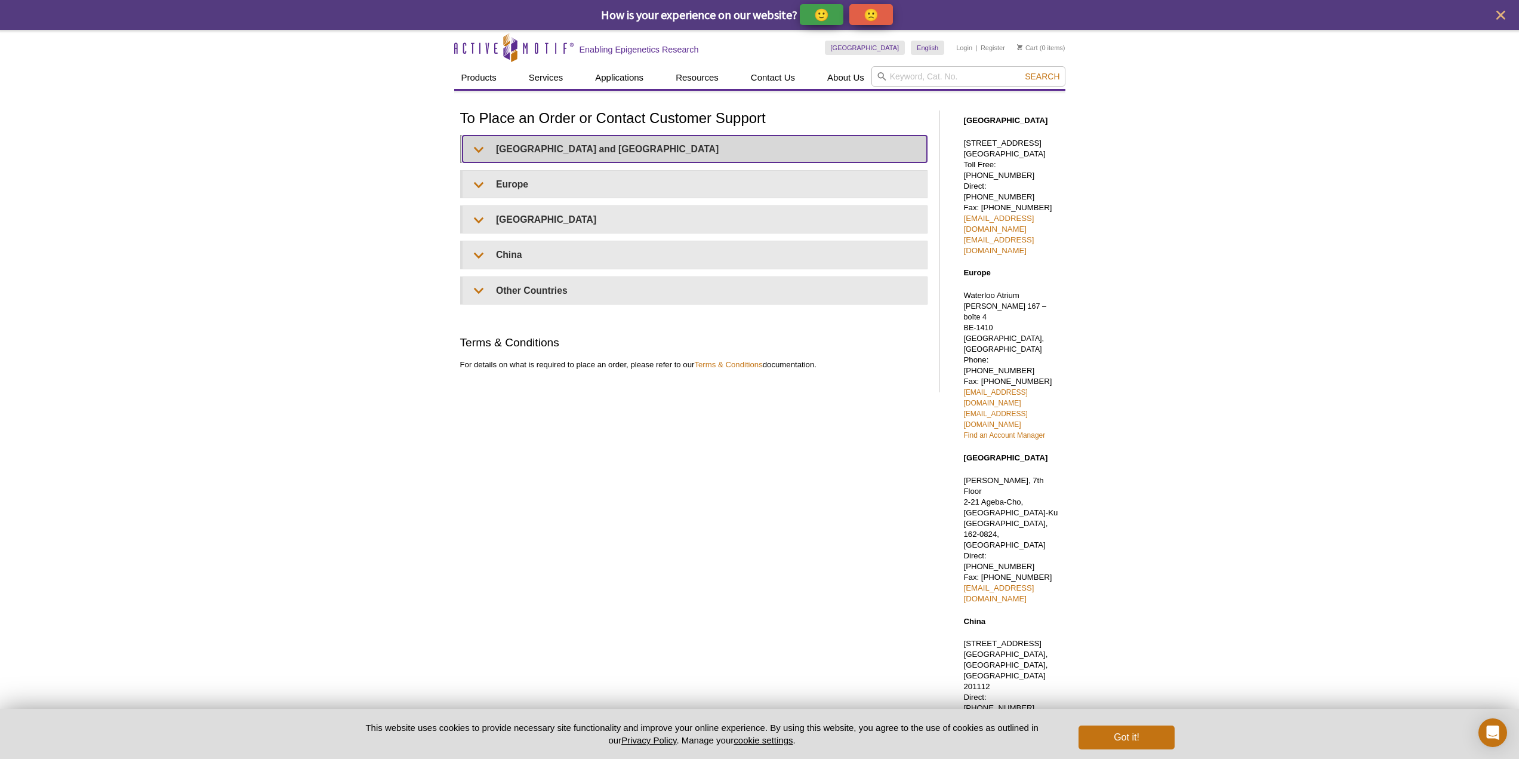
click at [476, 152] on summary "United States and Canada" at bounding box center [695, 149] width 464 height 27
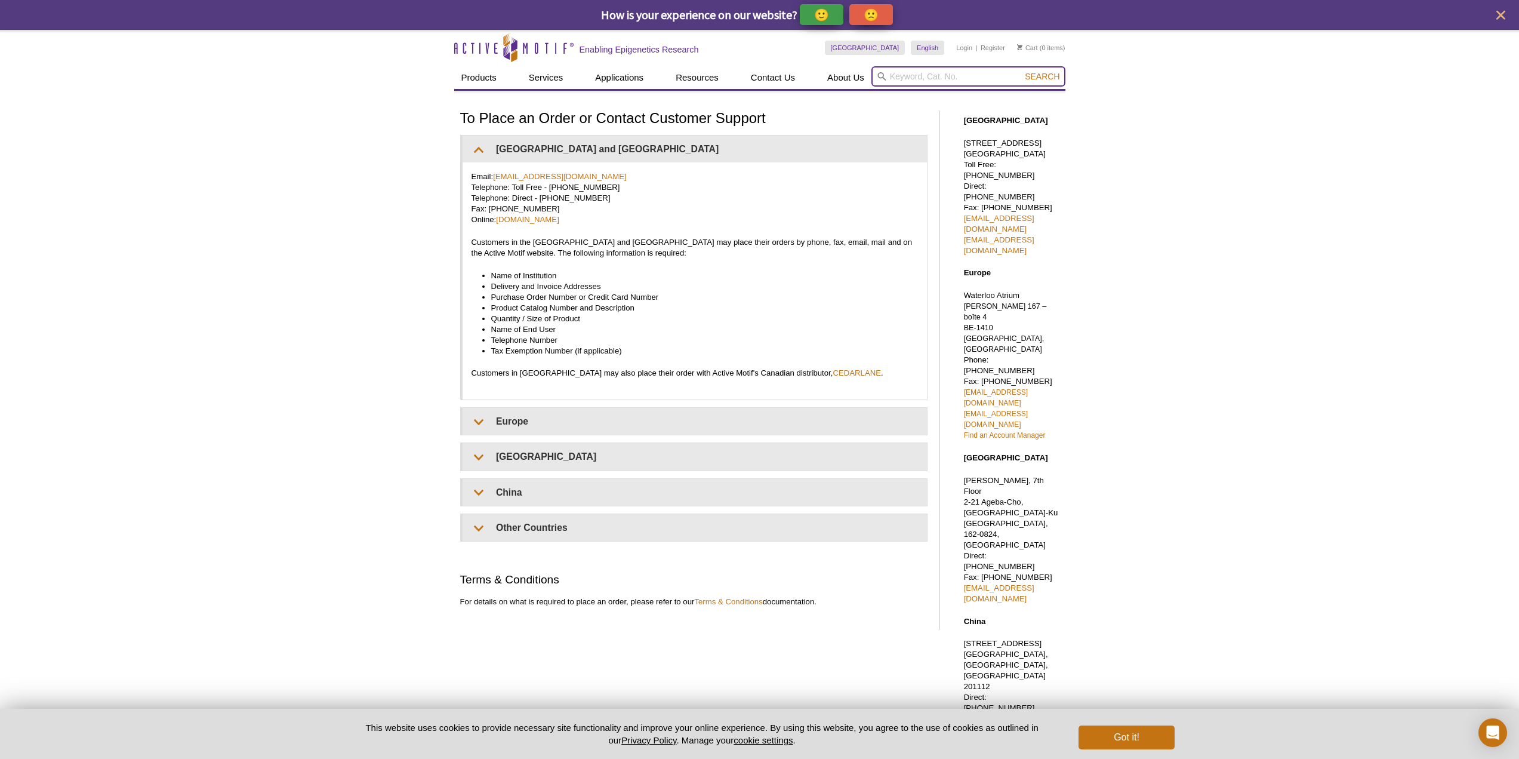
click at [913, 75] on input "search" at bounding box center [969, 76] width 194 height 20
type input "nfkb"
click at [1021, 71] on button "Search" at bounding box center [1042, 76] width 42 height 11
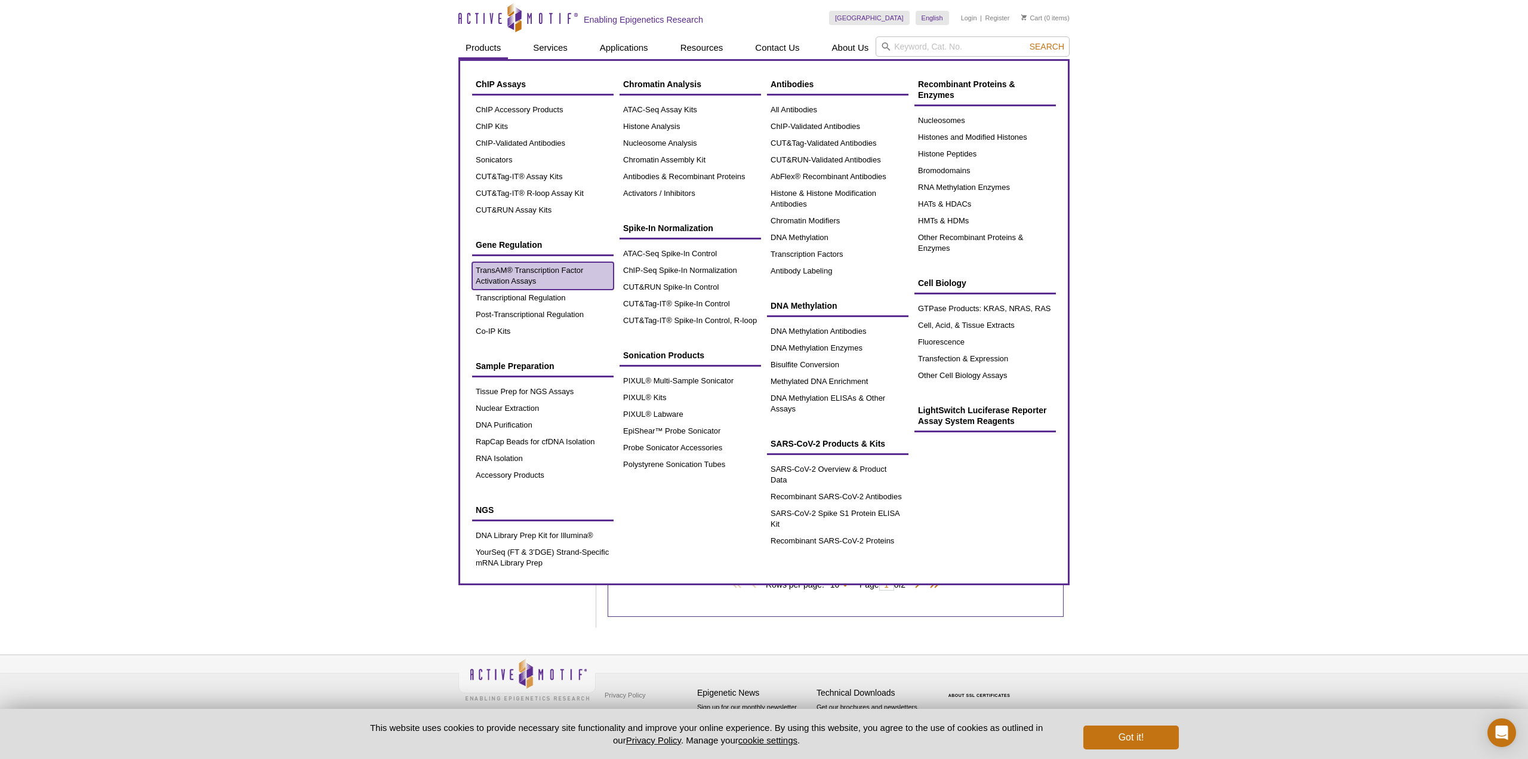
click at [485, 281] on link "TransAM® Transcription Factor Activation Assays" at bounding box center [542, 275] width 141 height 27
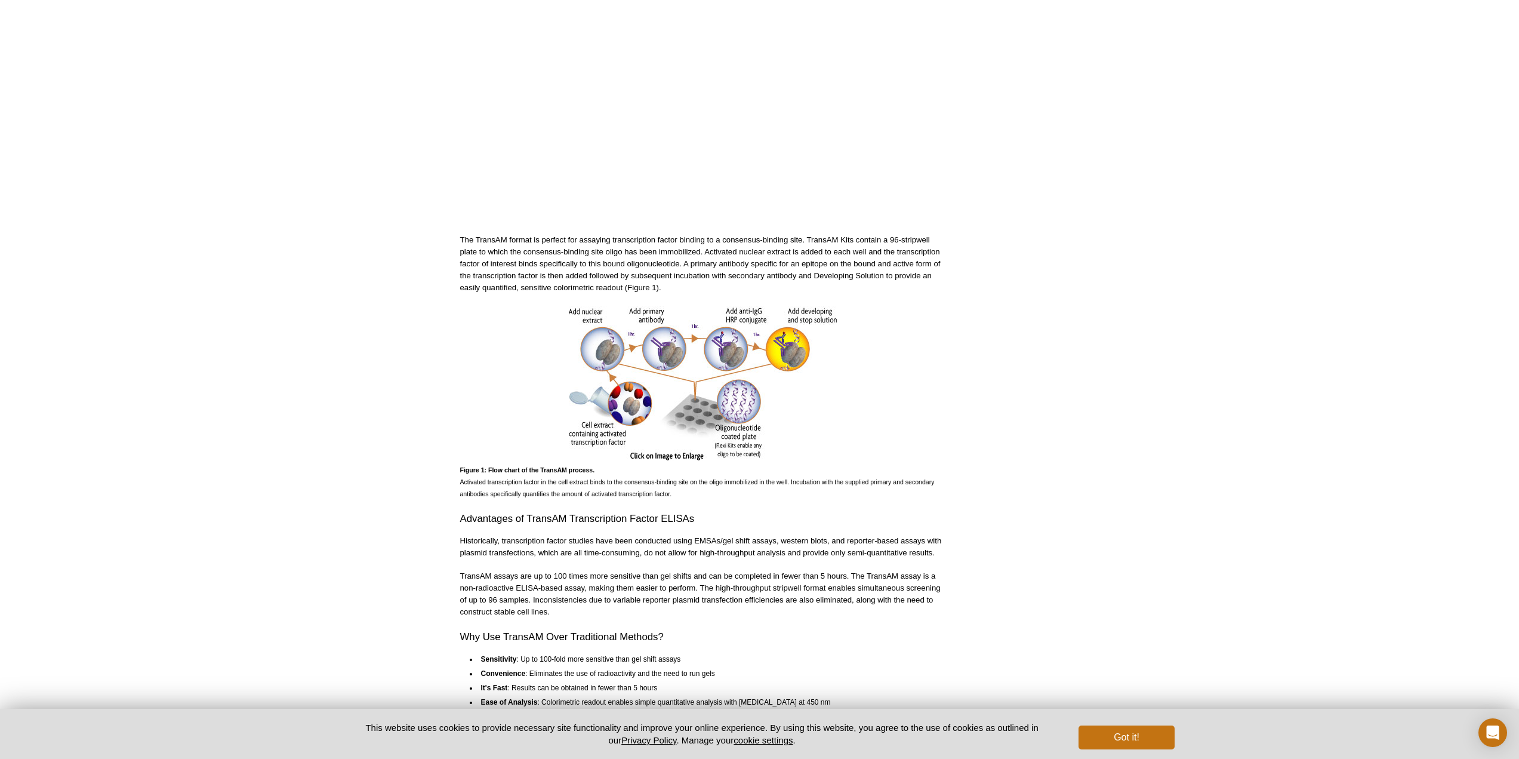
scroll to position [716, 0]
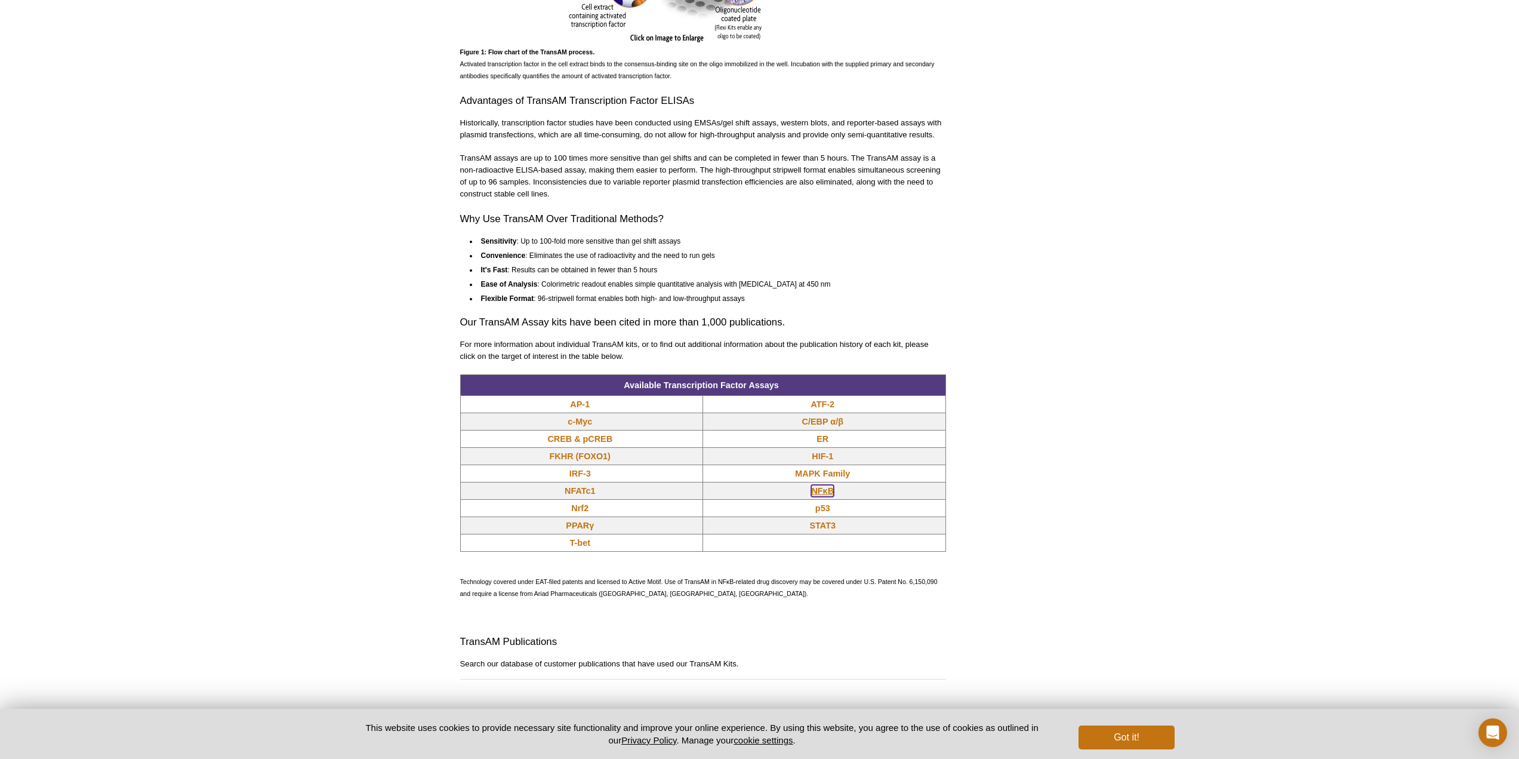
click at [821, 492] on link "NFκB" at bounding box center [822, 491] width 23 height 12
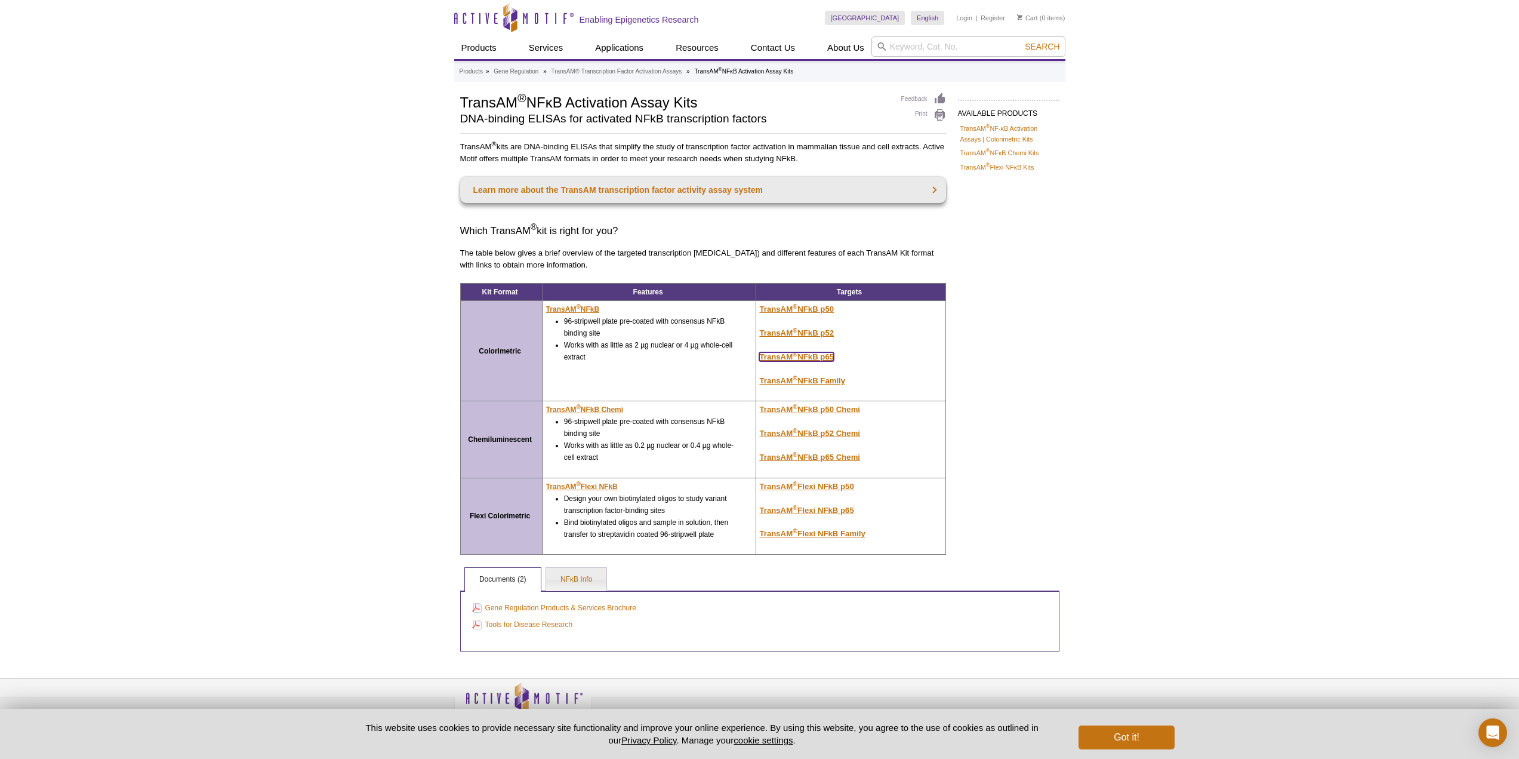
click at [792, 361] on u "TransAM ® NFkB p65" at bounding box center [796, 356] width 75 height 9
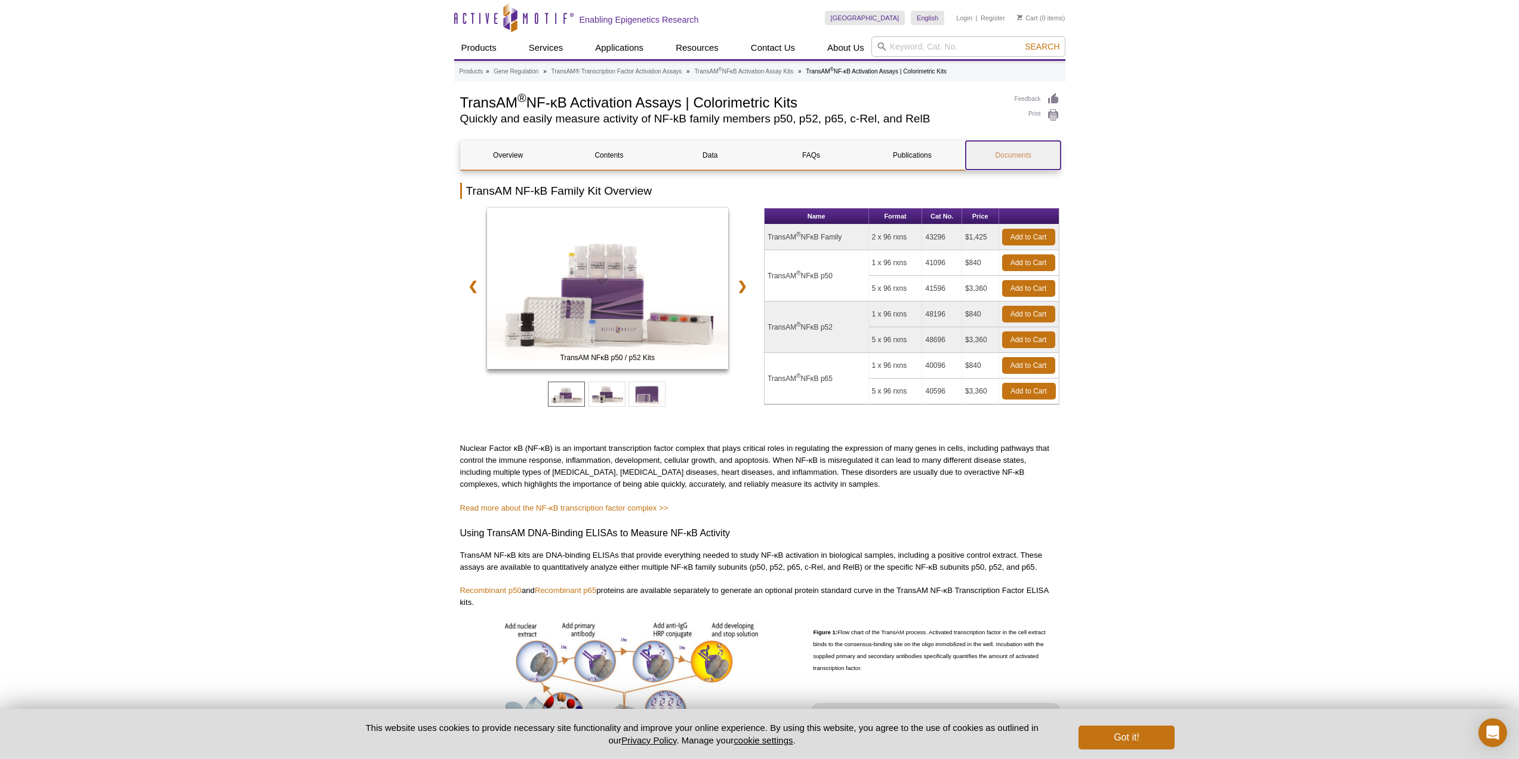
click at [1008, 152] on link "Documents" at bounding box center [1013, 155] width 95 height 29
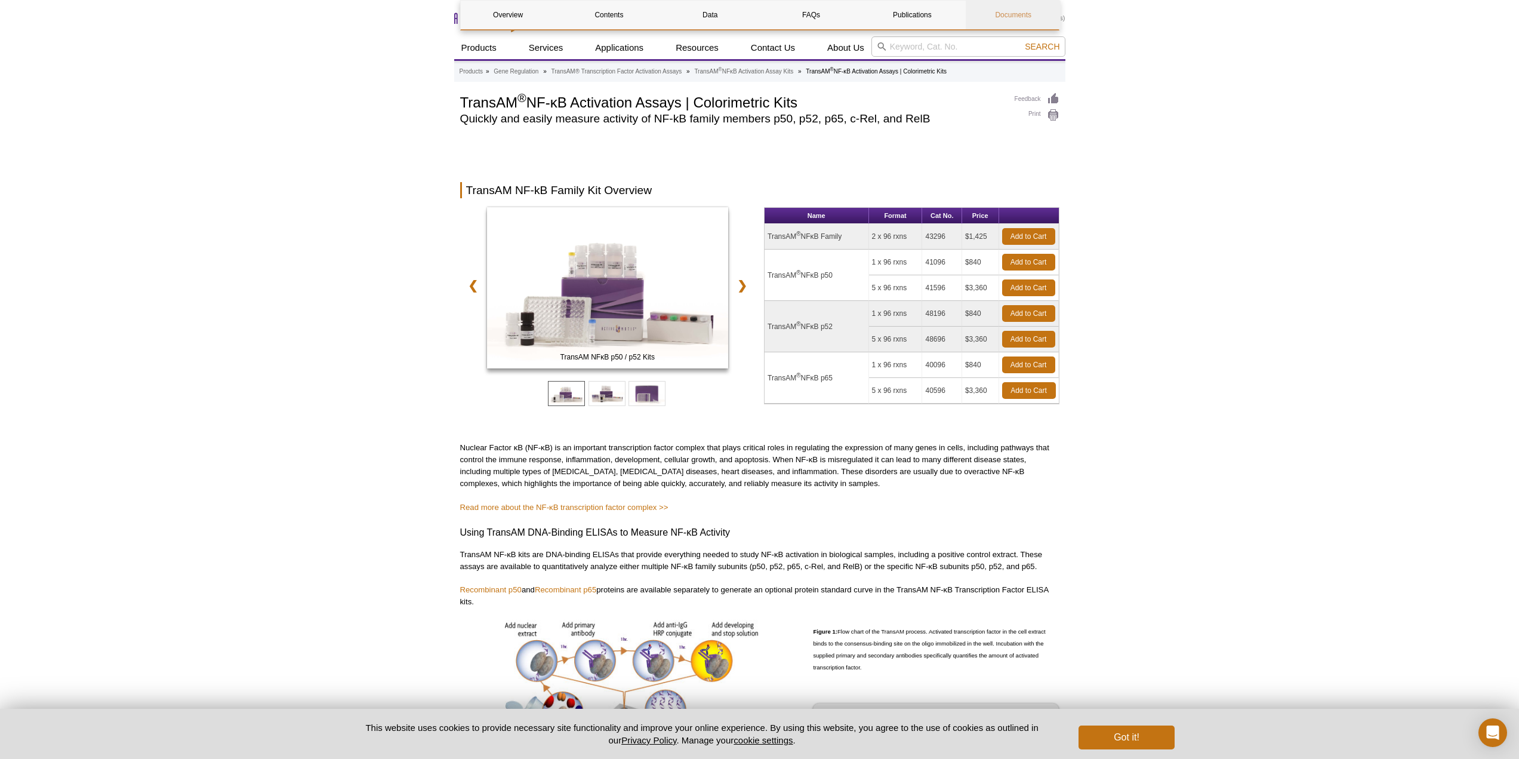
scroll to position [2224, 0]
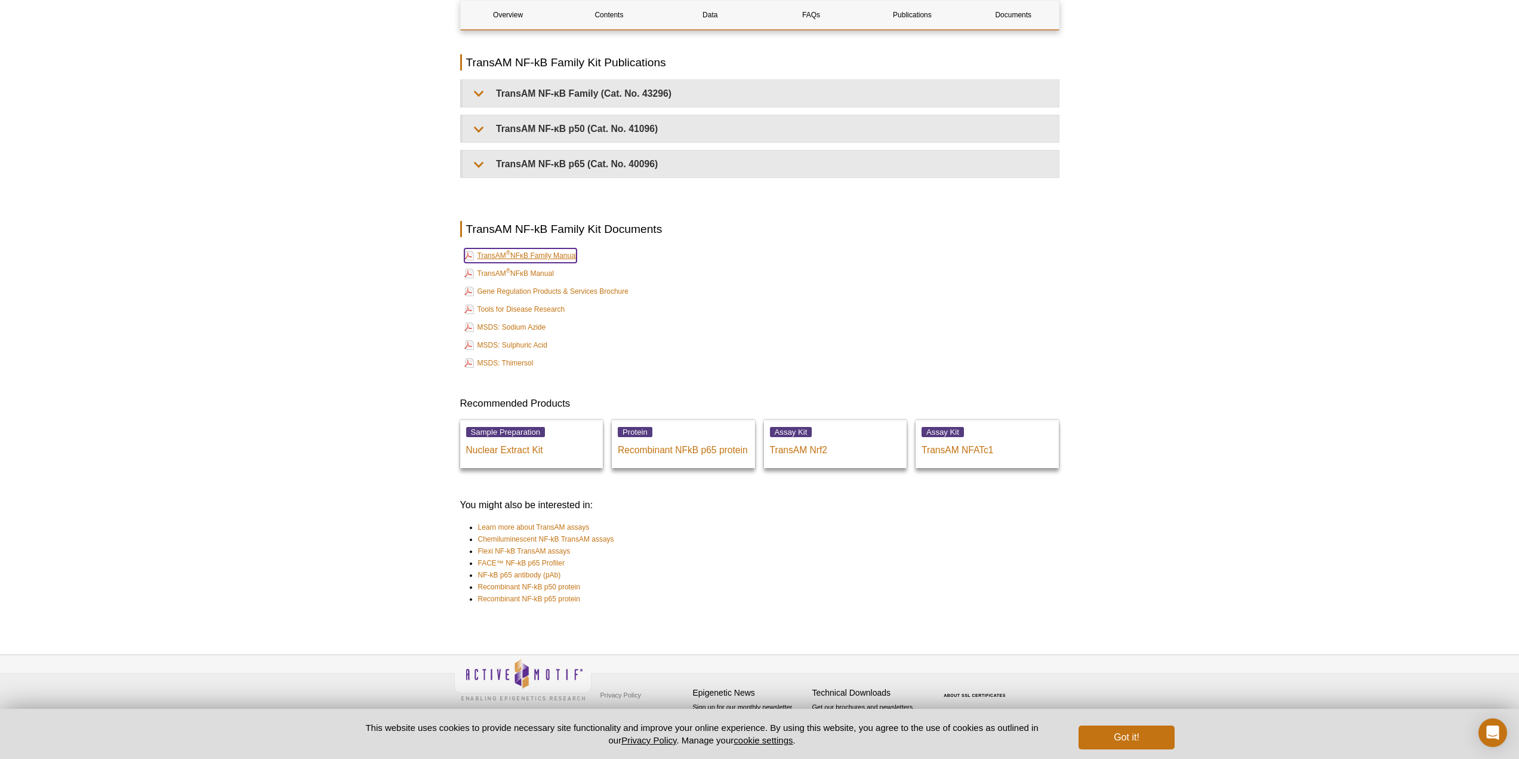
click at [530, 254] on link "TransAM ® NFκB Family Manual" at bounding box center [520, 255] width 113 height 14
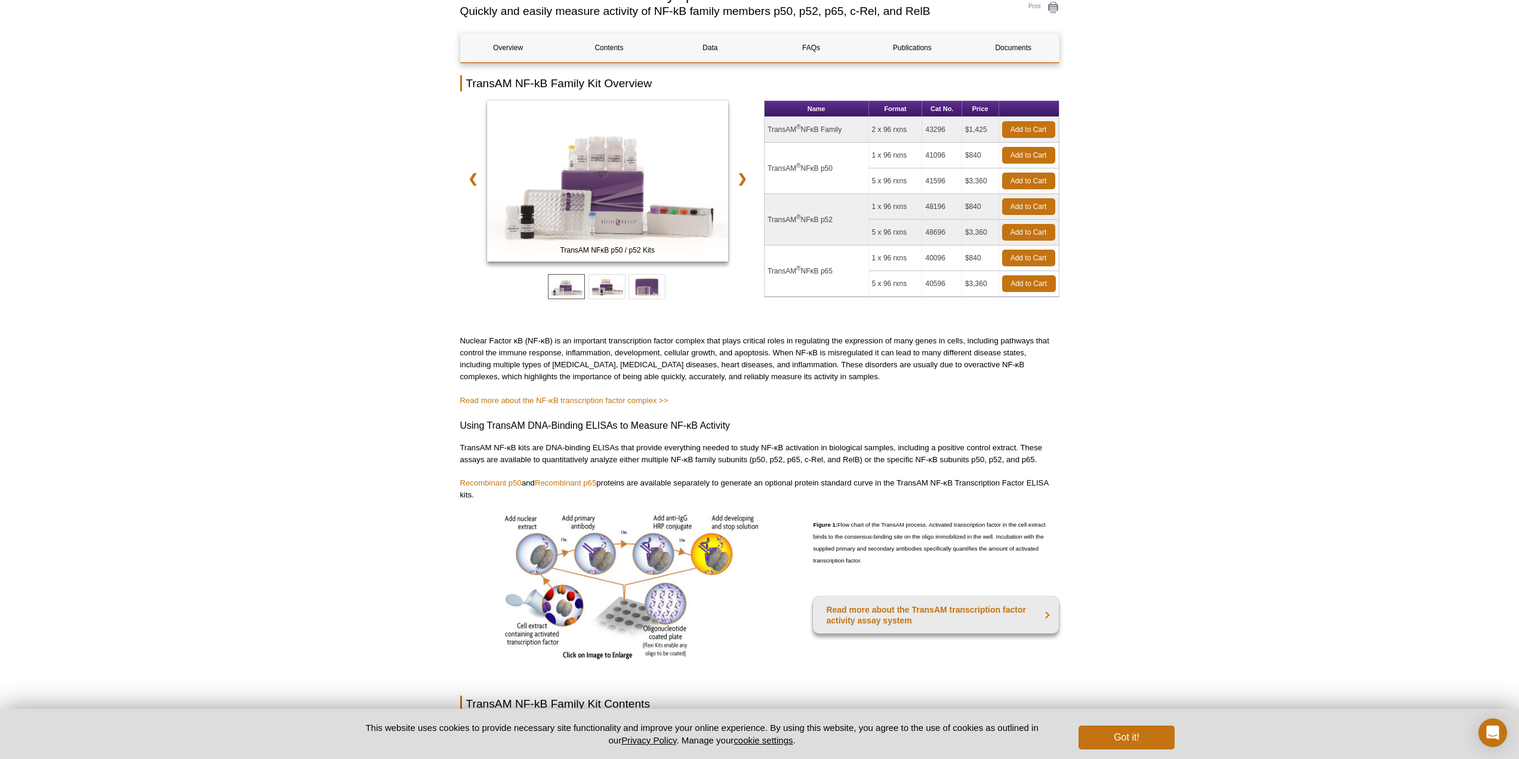
scroll to position [0, 0]
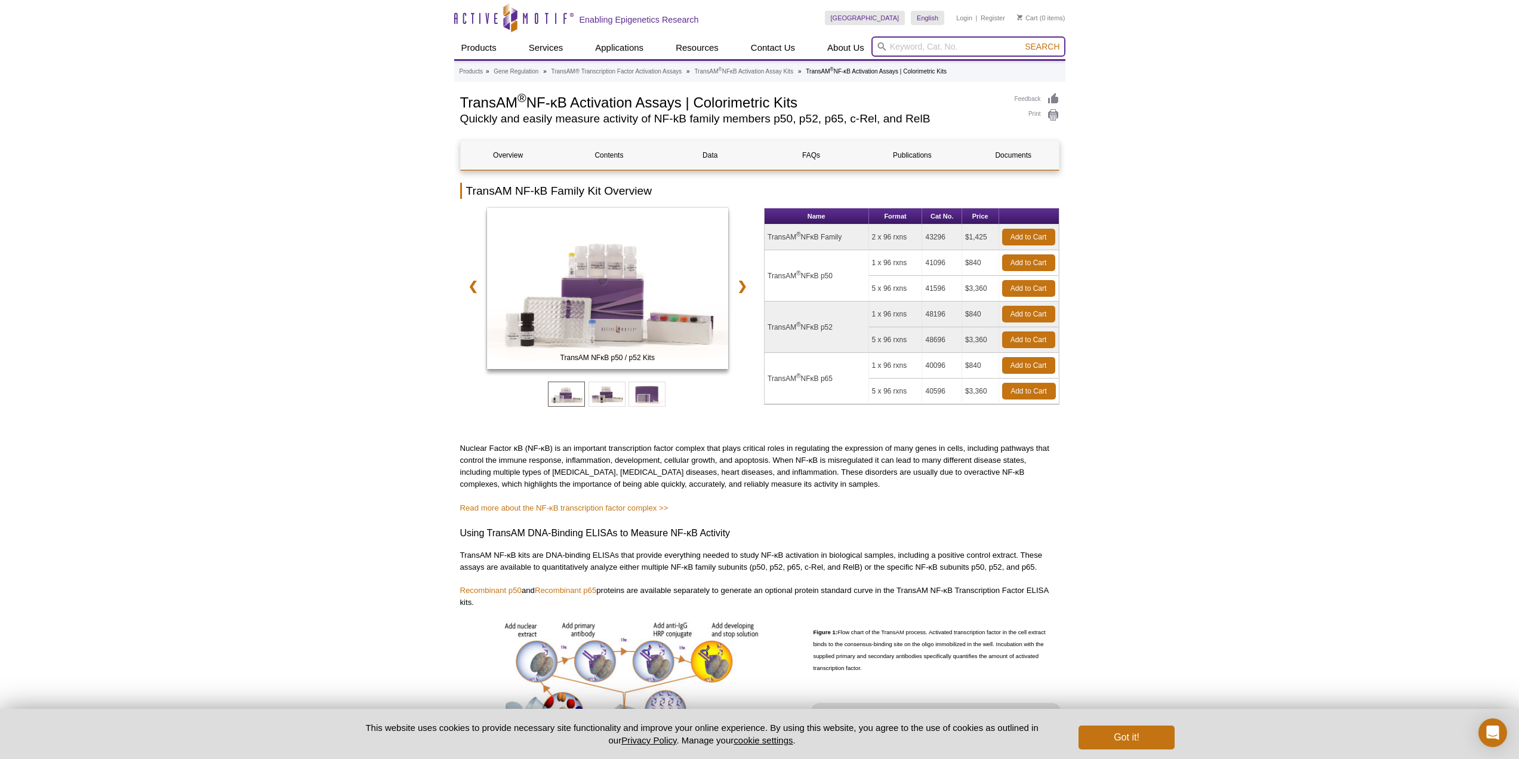
click at [925, 50] on input "search" at bounding box center [969, 46] width 194 height 20
click at [1021, 41] on button "Search" at bounding box center [1042, 46] width 42 height 11
click at [932, 64] on li "40200 – HeLa whole-cell extract (TNF-alpha stimulated)" at bounding box center [984, 65] width 225 height 17
type input "40200 – HeLa whole-cell extract (TNF-alpha stimulated)"
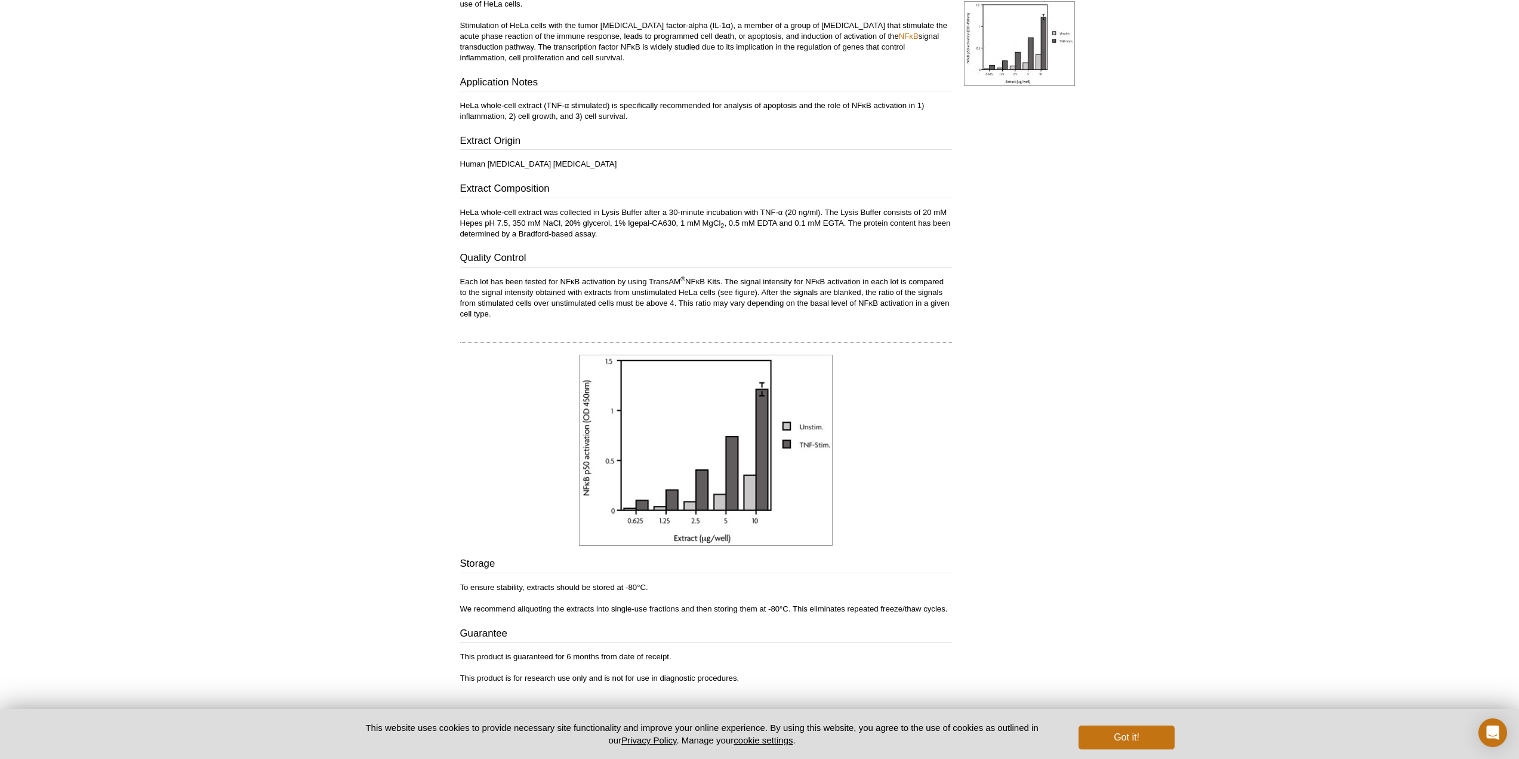
scroll to position [356, 0]
